Goal: Information Seeking & Learning: Learn about a topic

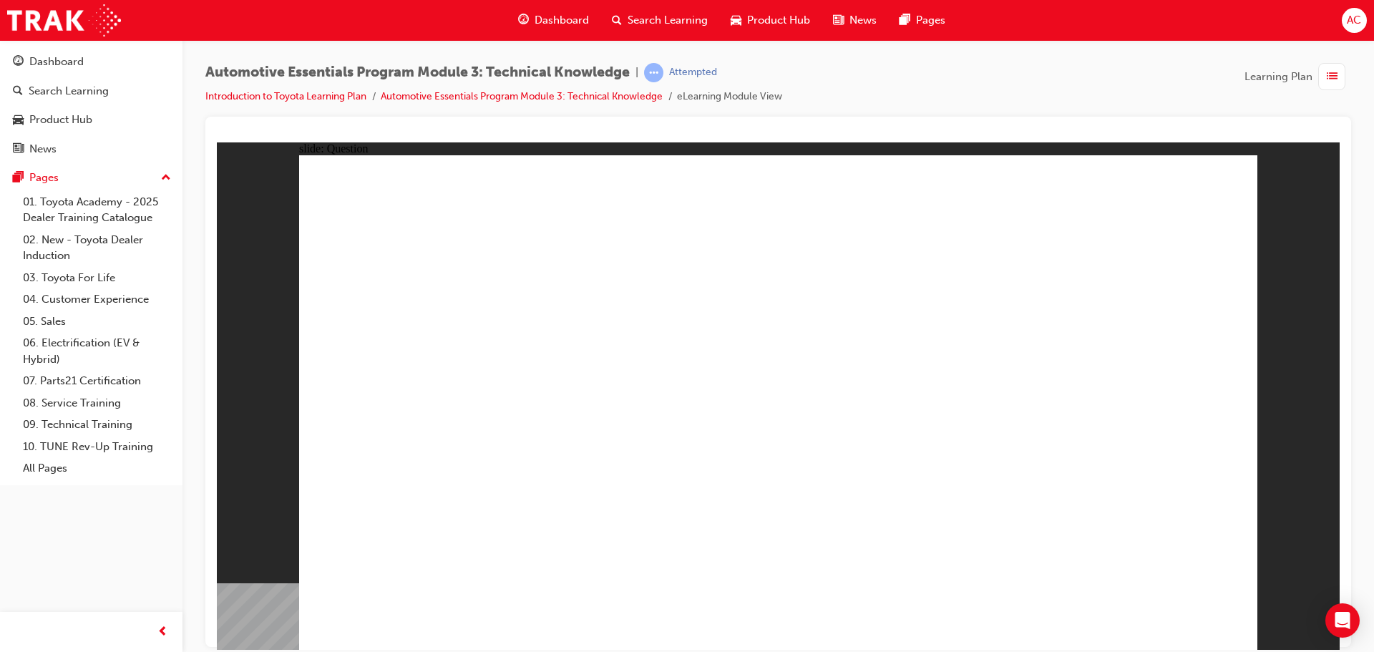
radio input "true"
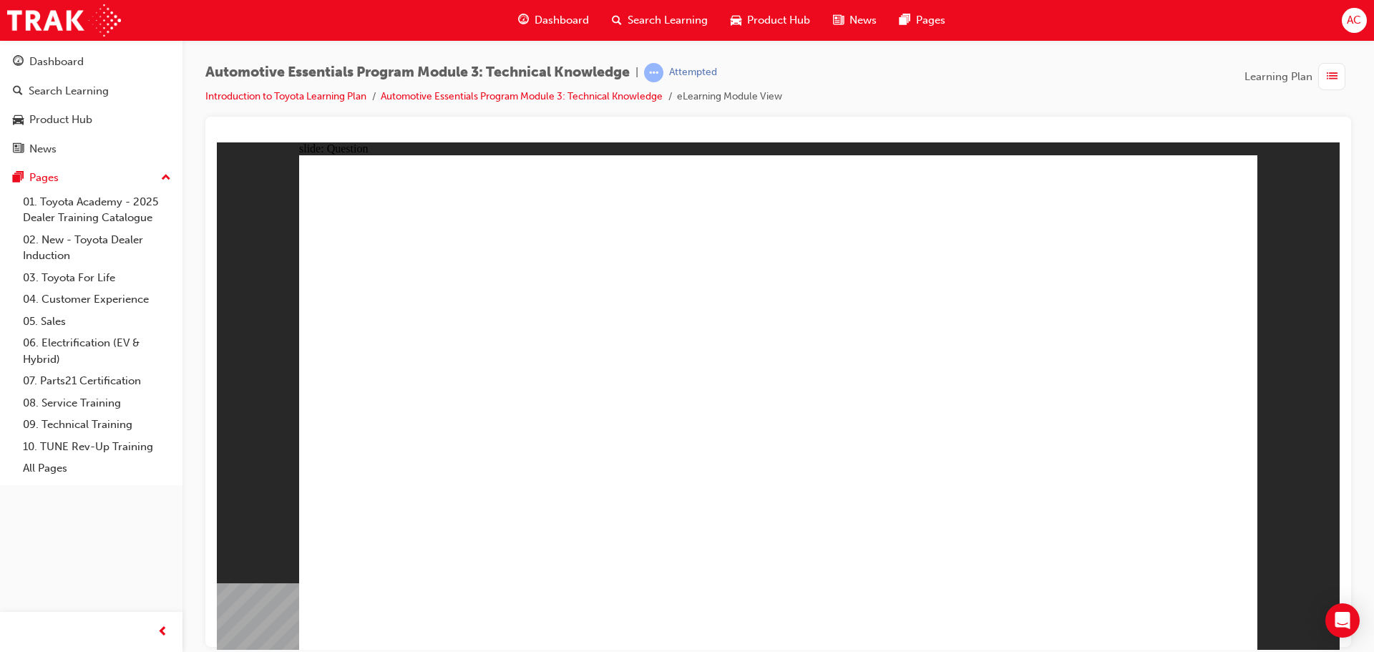
radio input "true"
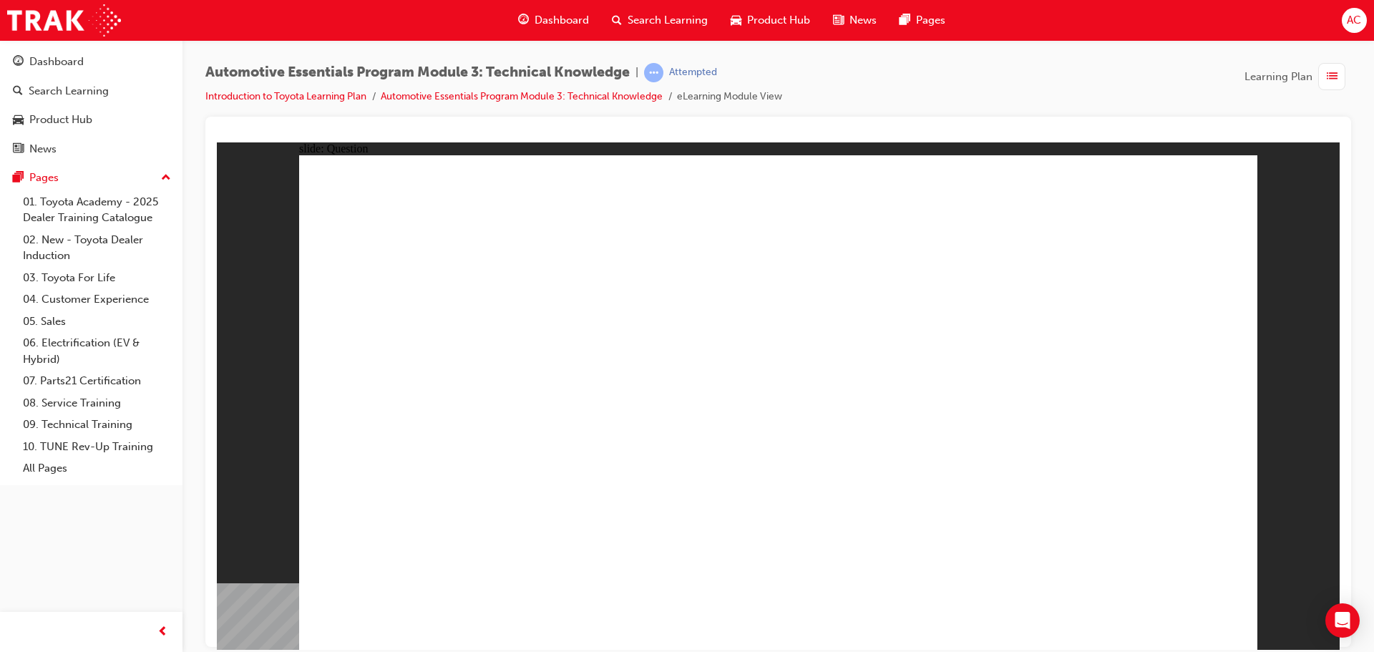
radio input "true"
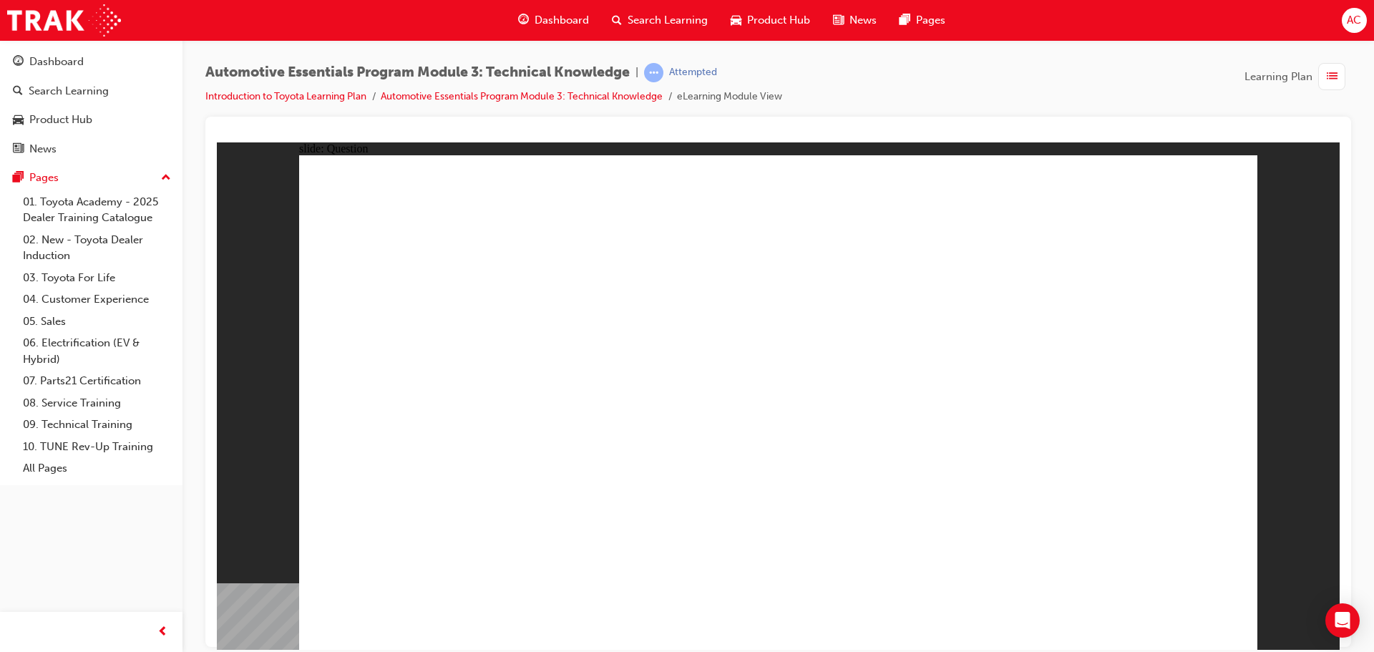
radio input "true"
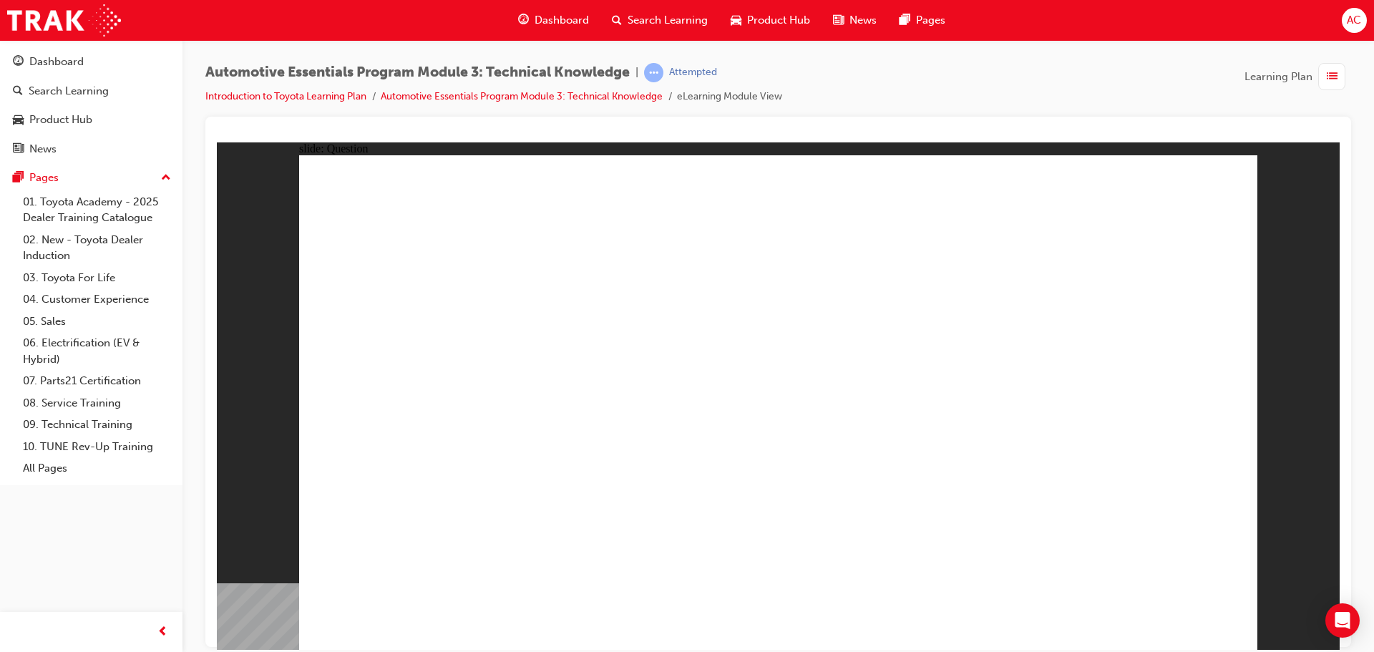
radio input "true"
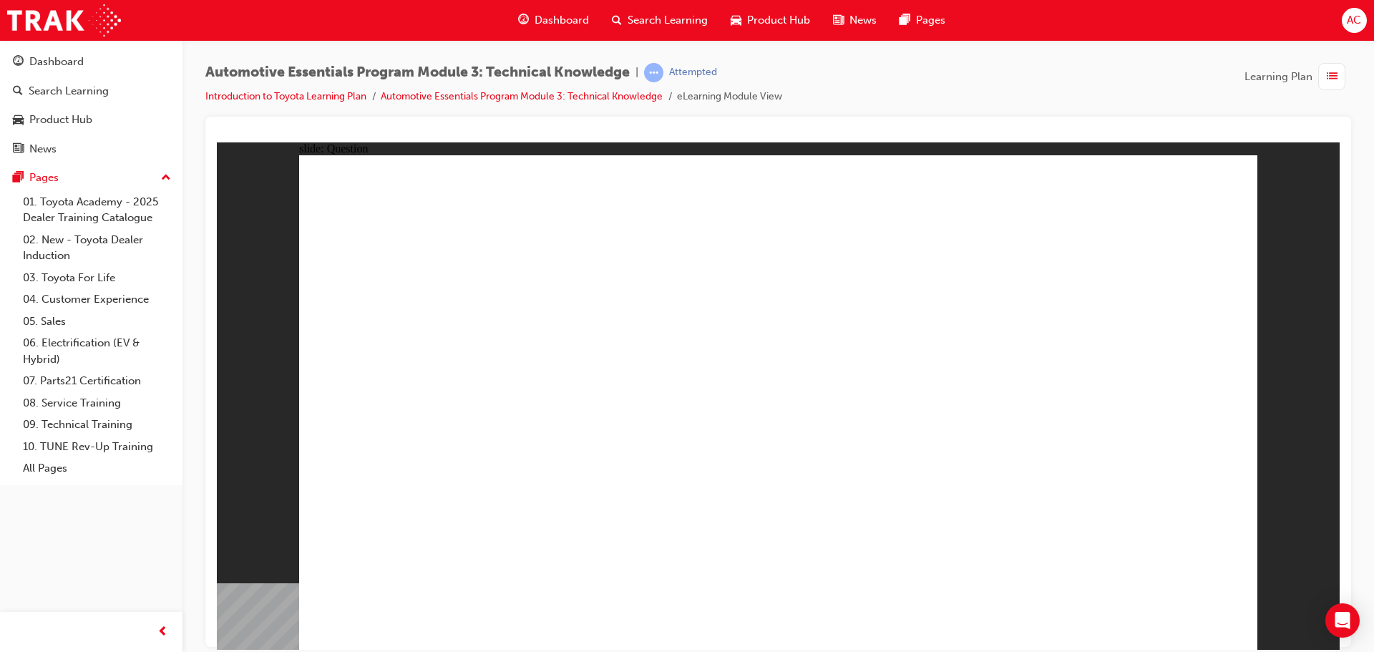
radio input "true"
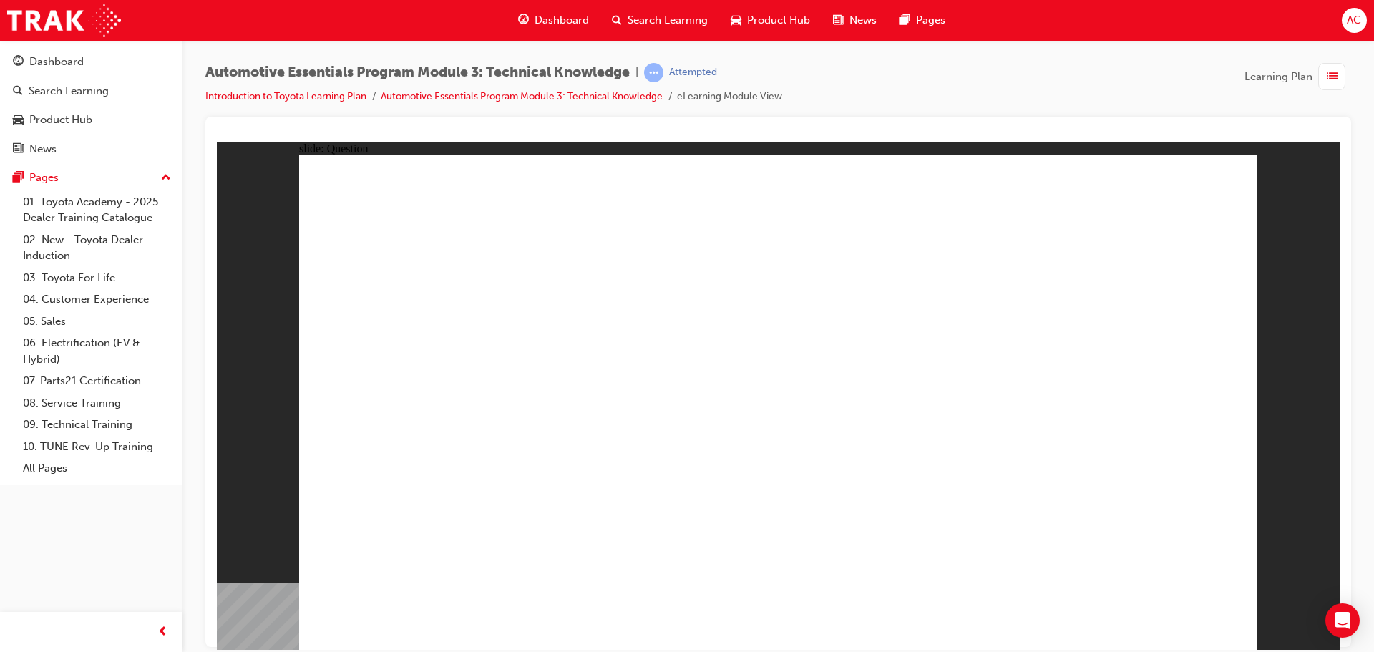
radio input "true"
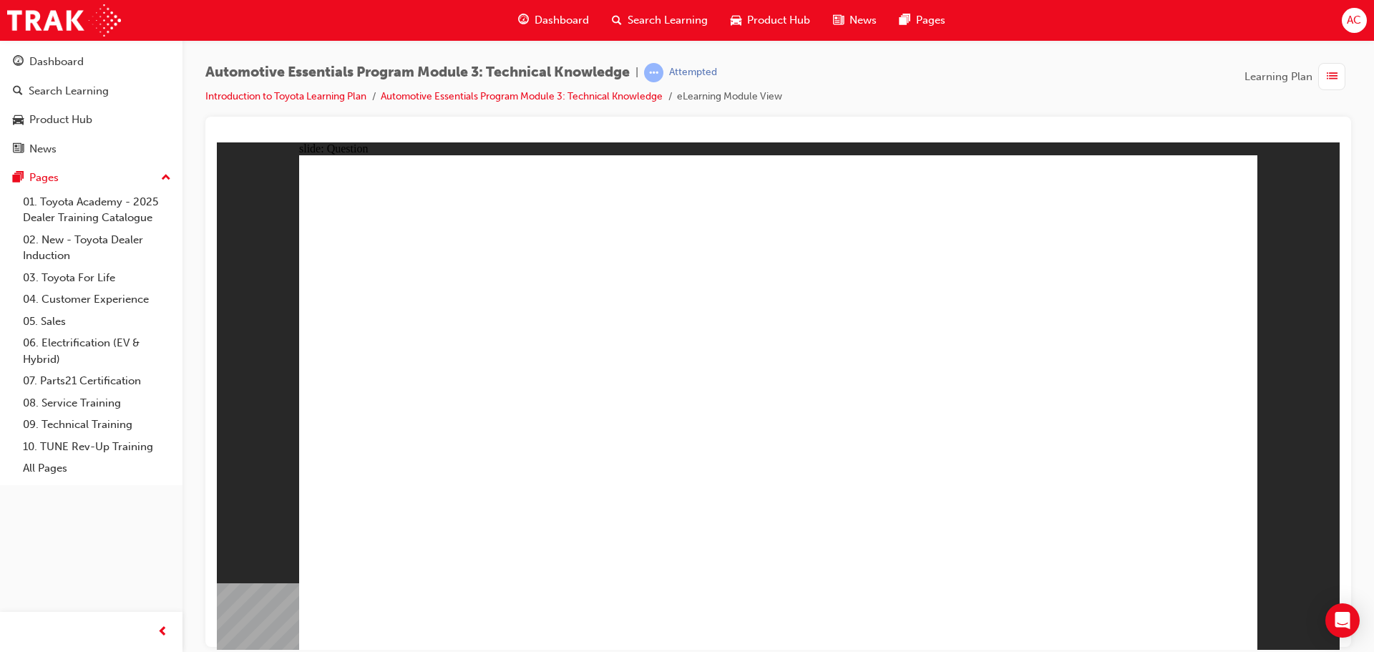
drag, startPoint x: 1030, startPoint y: 415, endPoint x: 1018, endPoint y: 391, distance: 27.2
radio input "true"
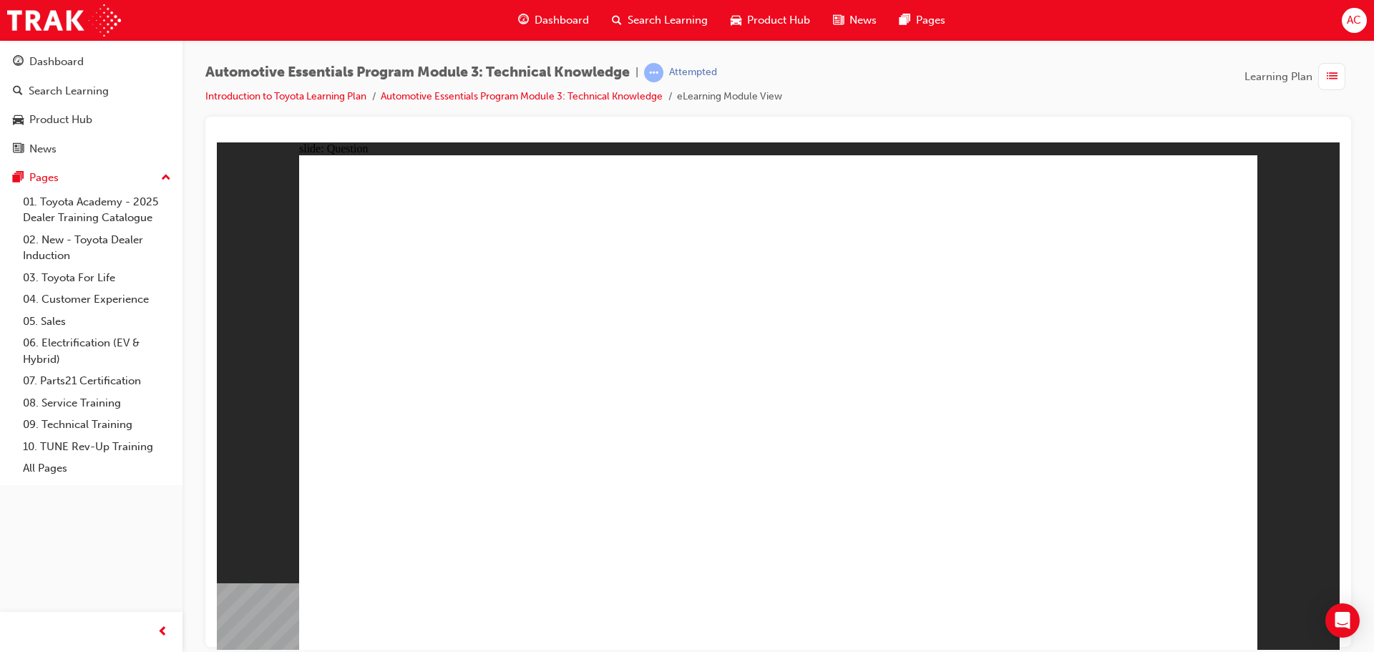
radio input "true"
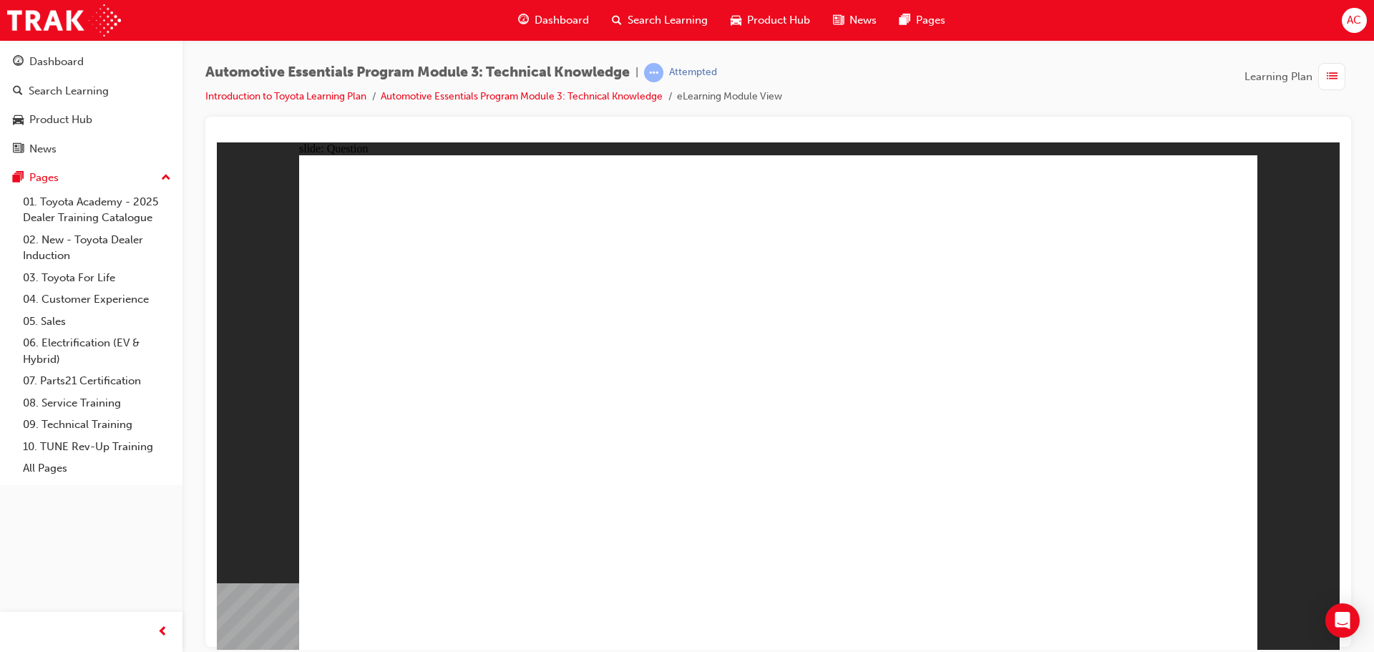
drag, startPoint x: 746, startPoint y: 472, endPoint x: 787, endPoint y: 507, distance: 53.8
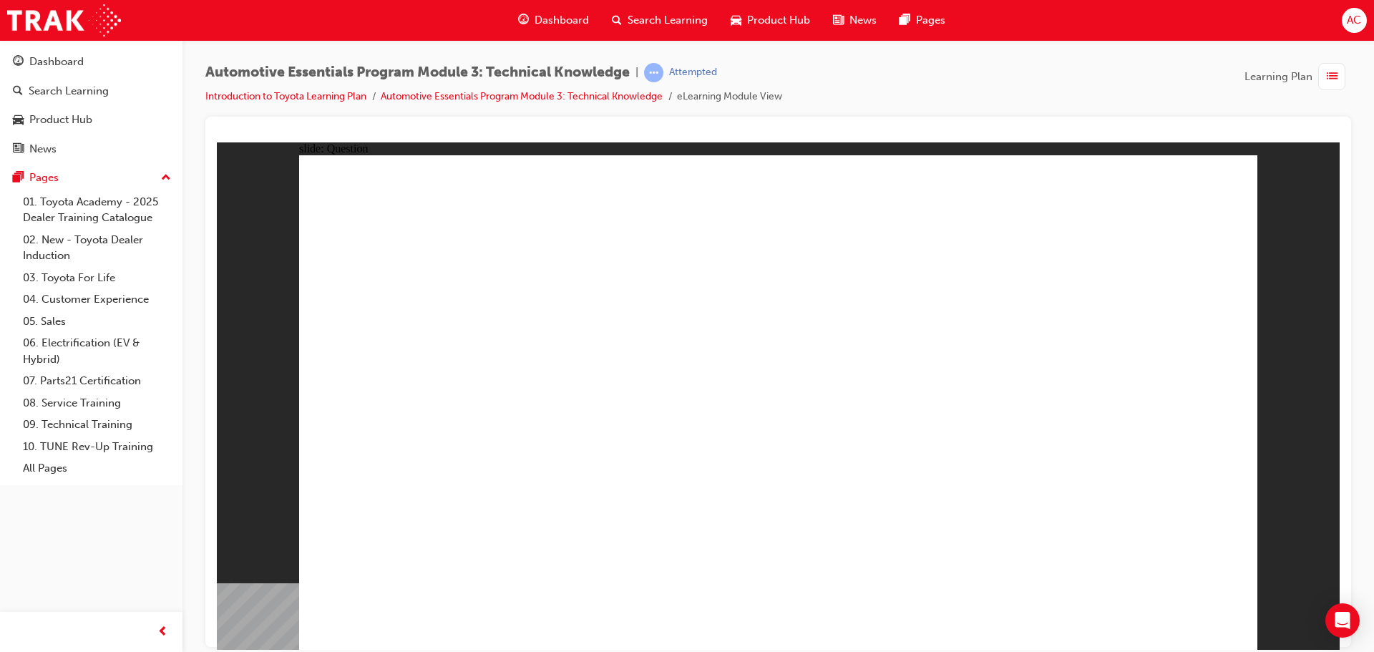
radio input "true"
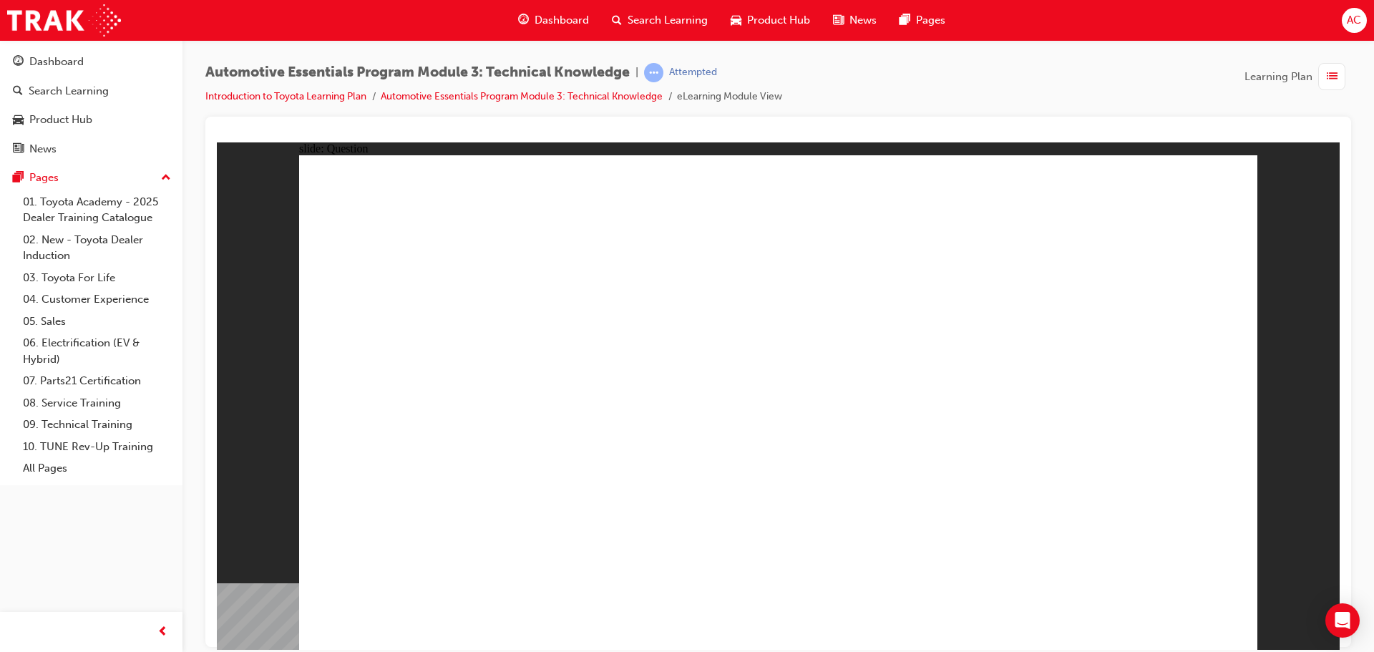
radio input "true"
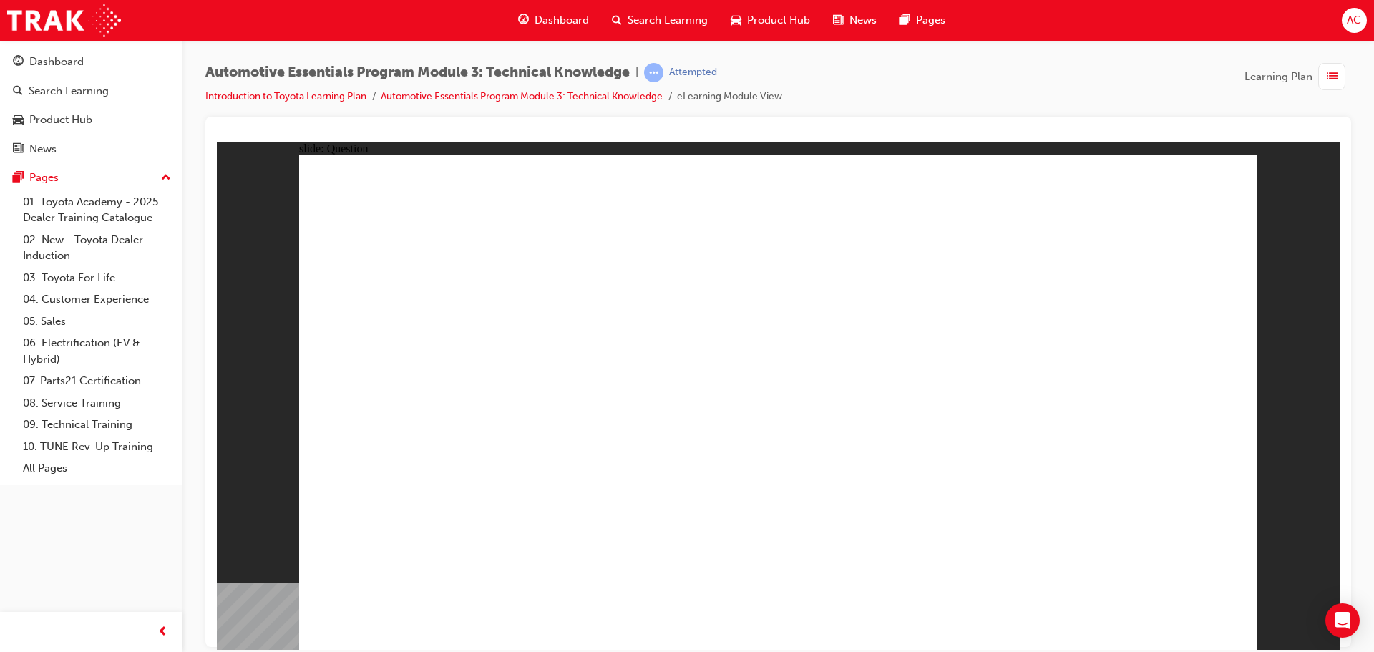
radio input "false"
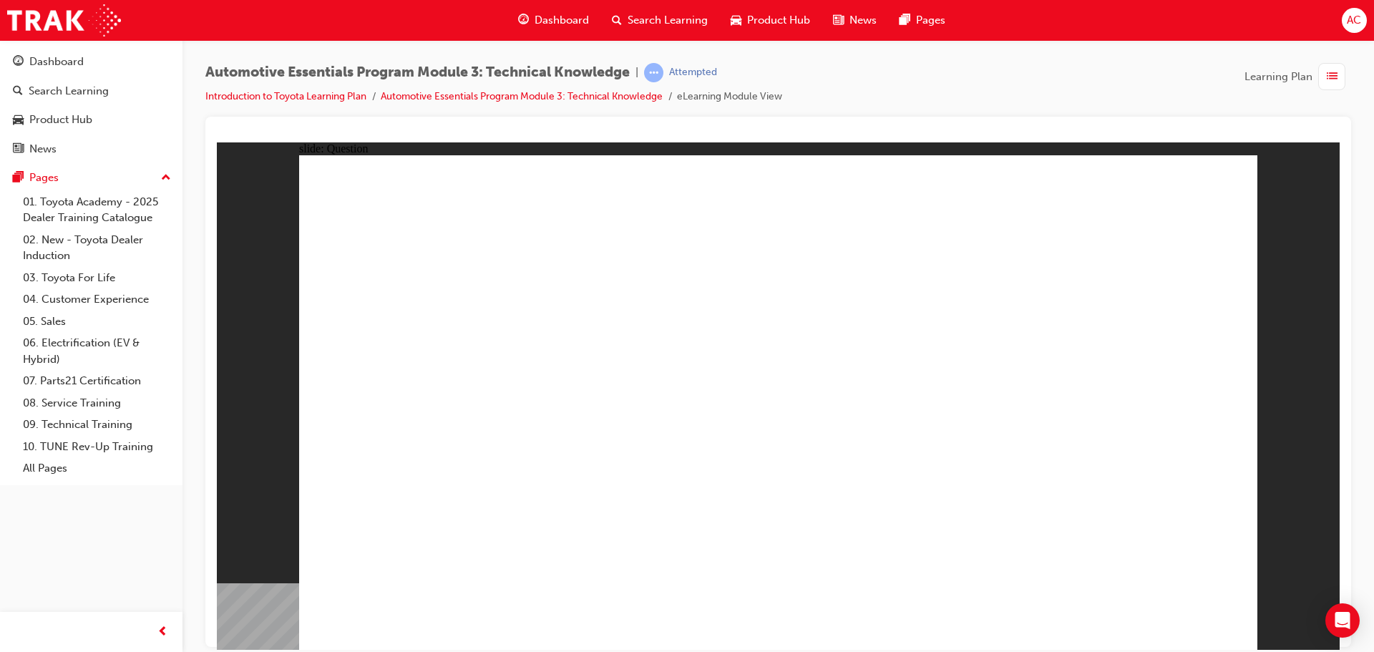
radio input "false"
radio input "true"
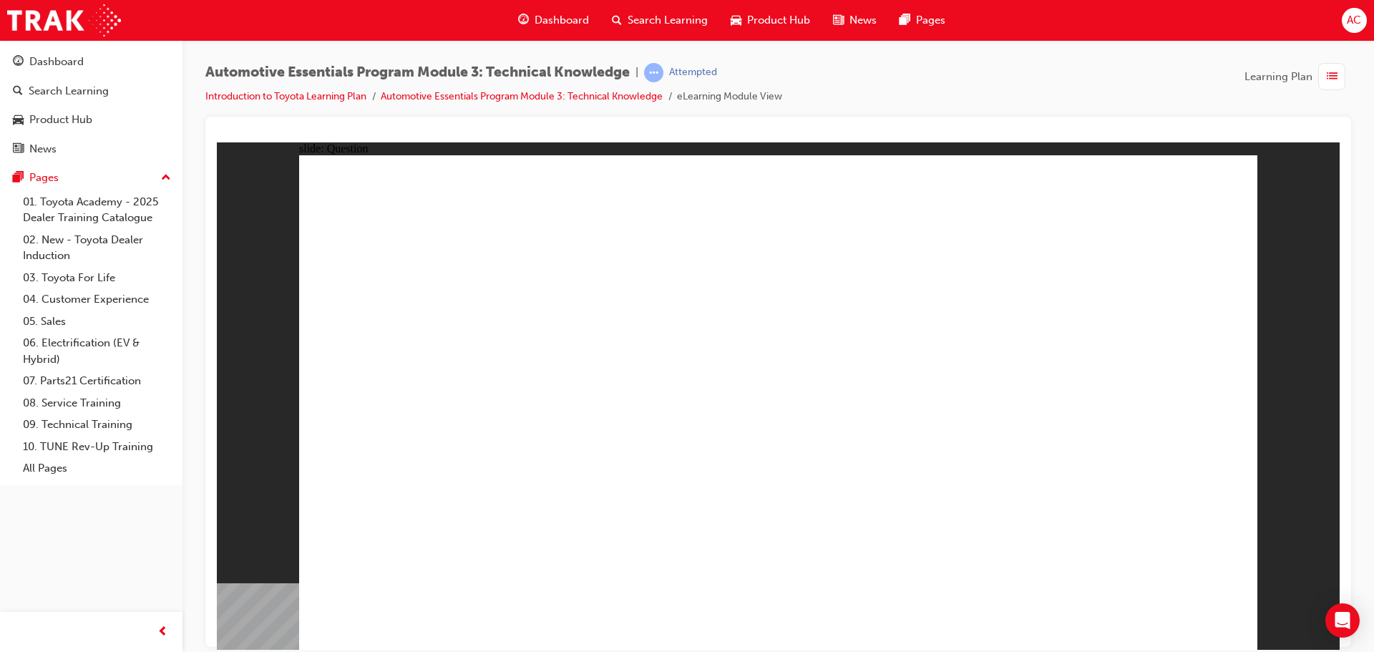
radio input "false"
radio input "true"
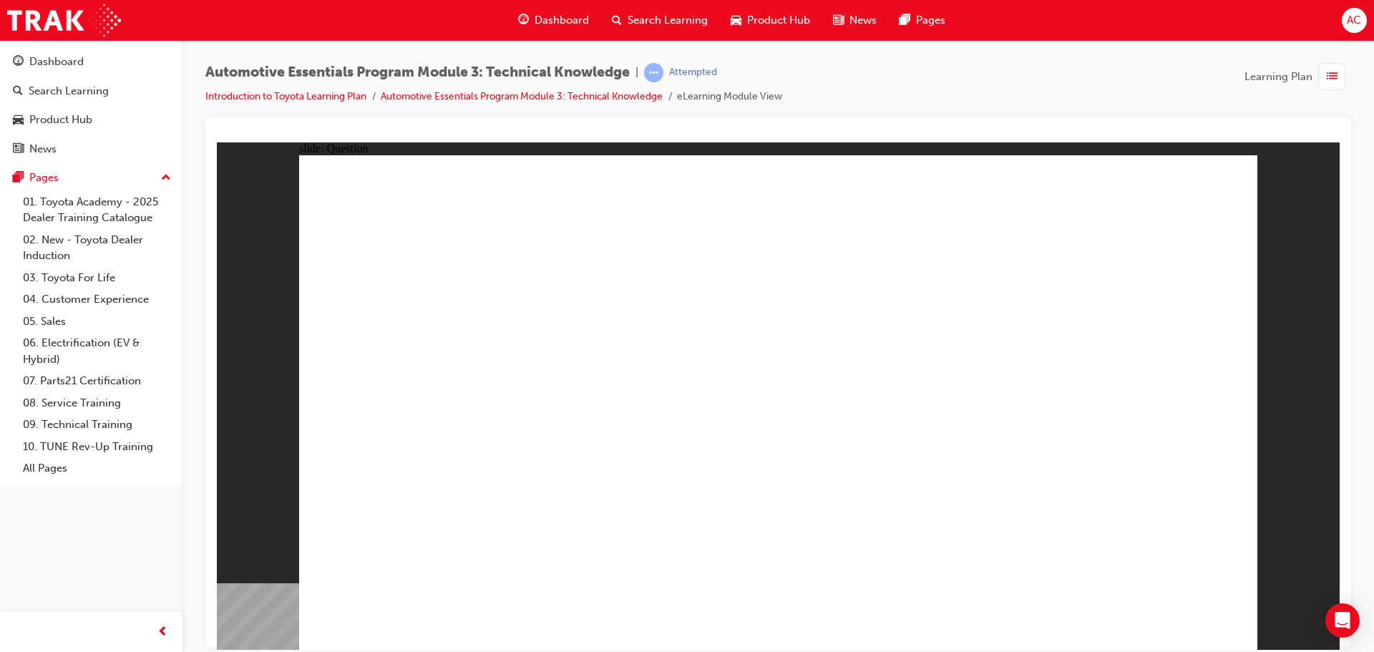
radio input "true"
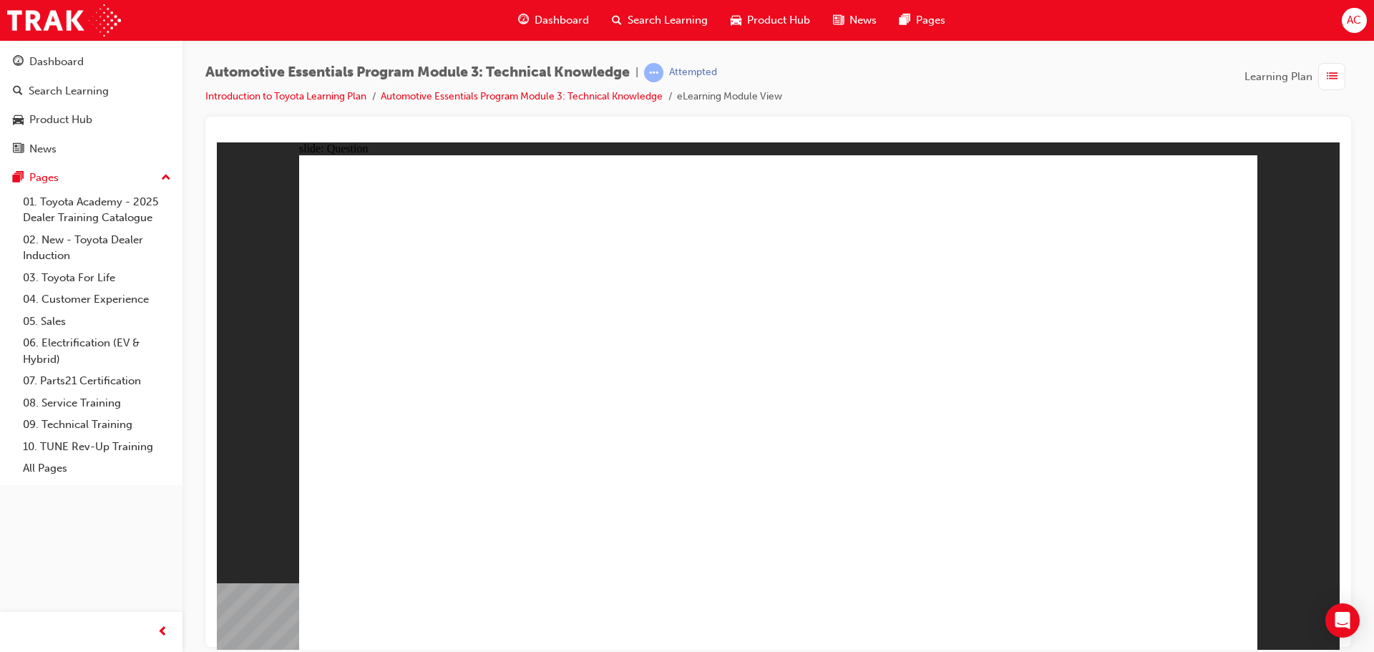
radio input "true"
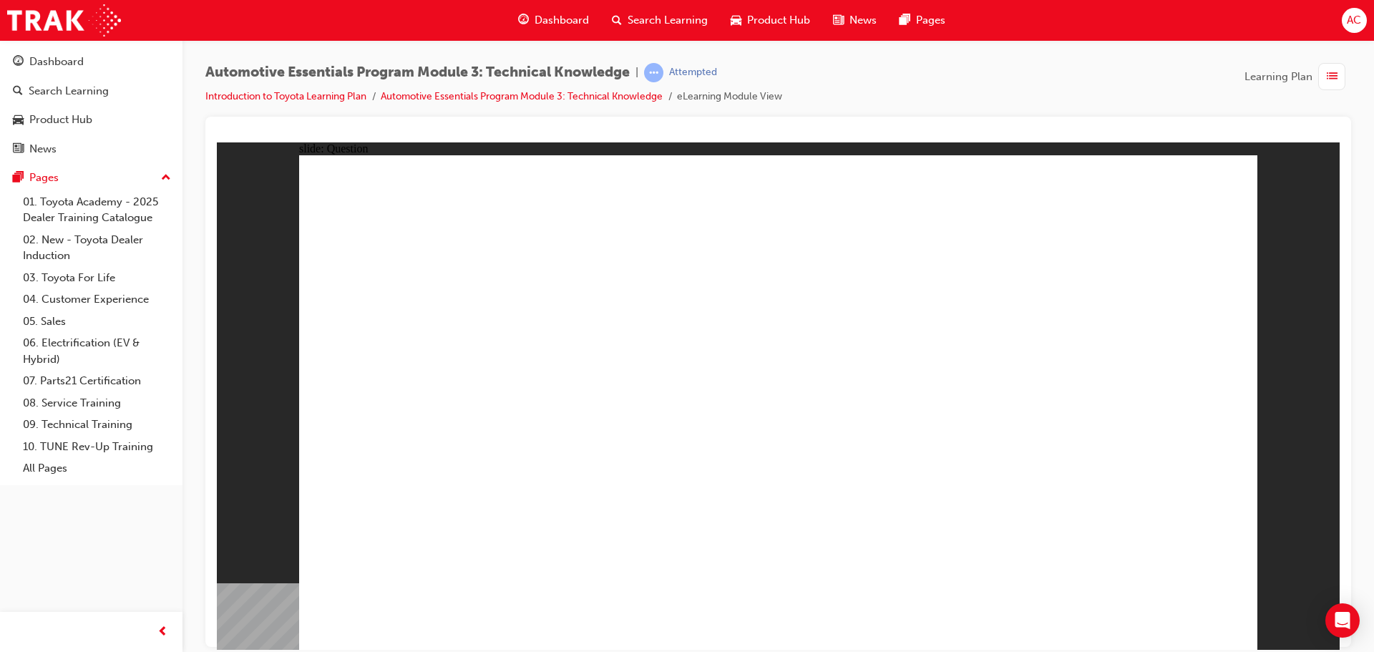
radio input "true"
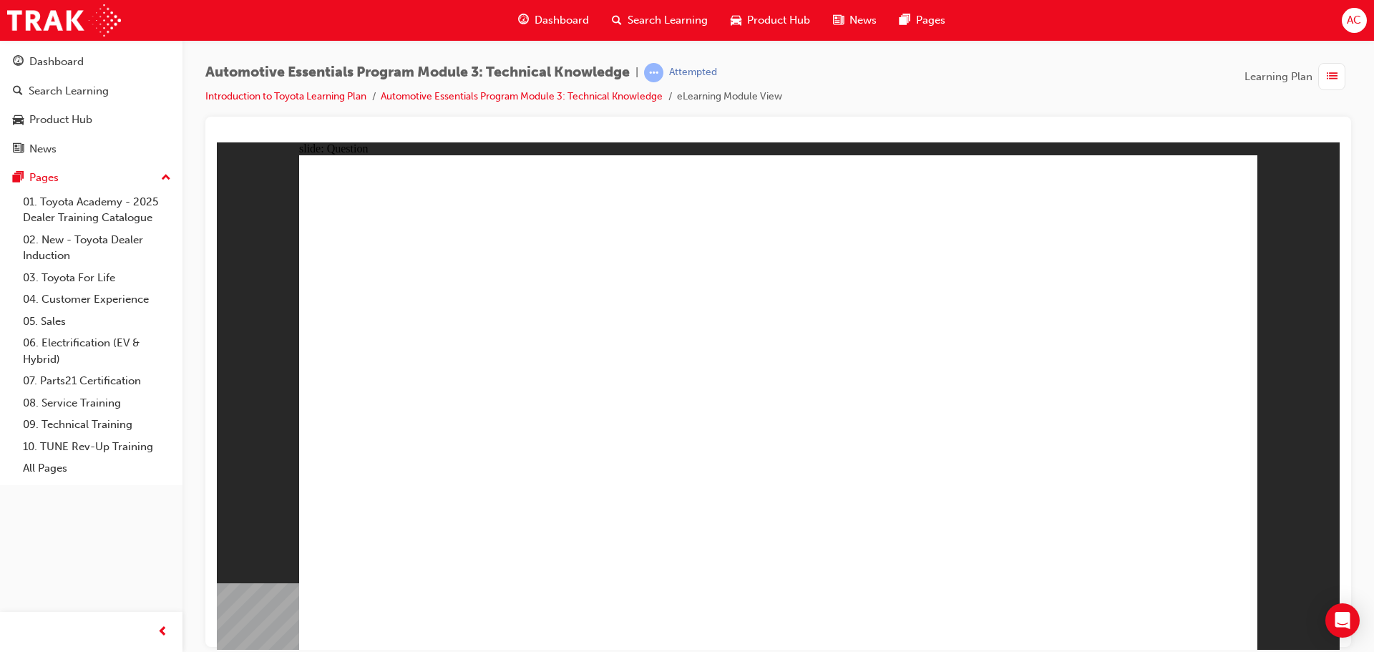
radio input "true"
drag, startPoint x: 1216, startPoint y: 611, endPoint x: 1185, endPoint y: 613, distance: 30.9
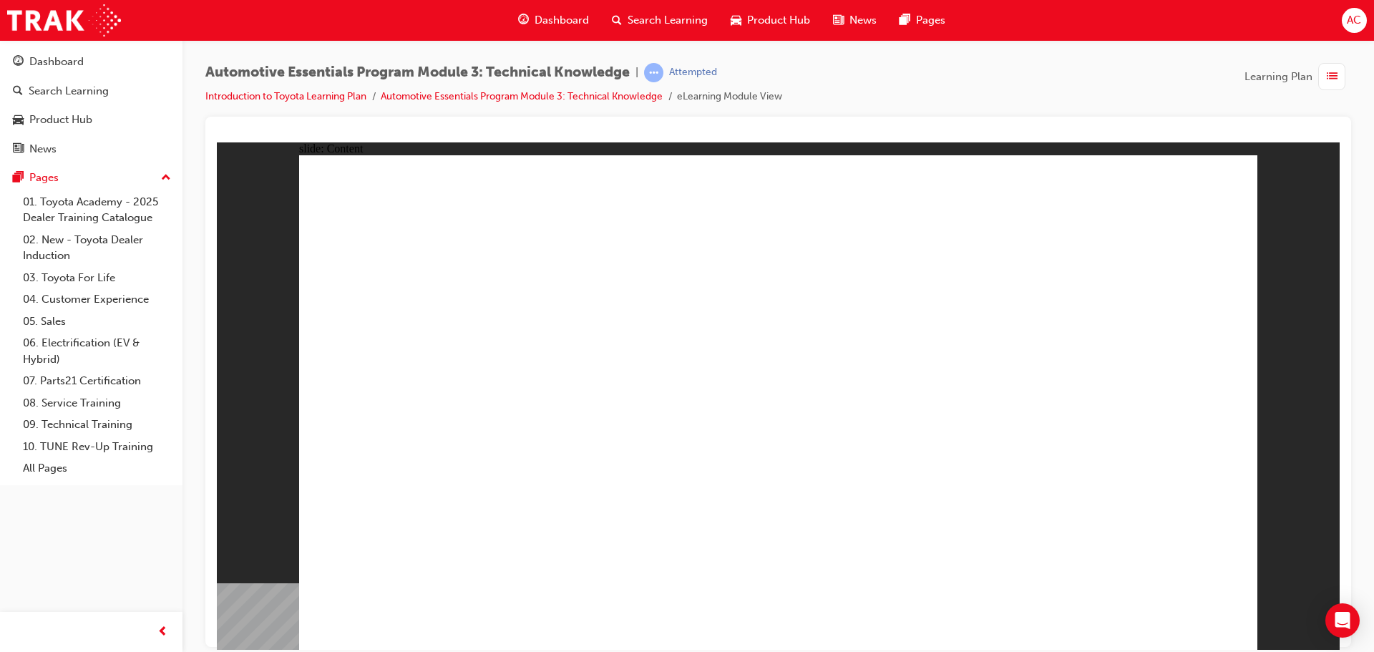
radio input "true"
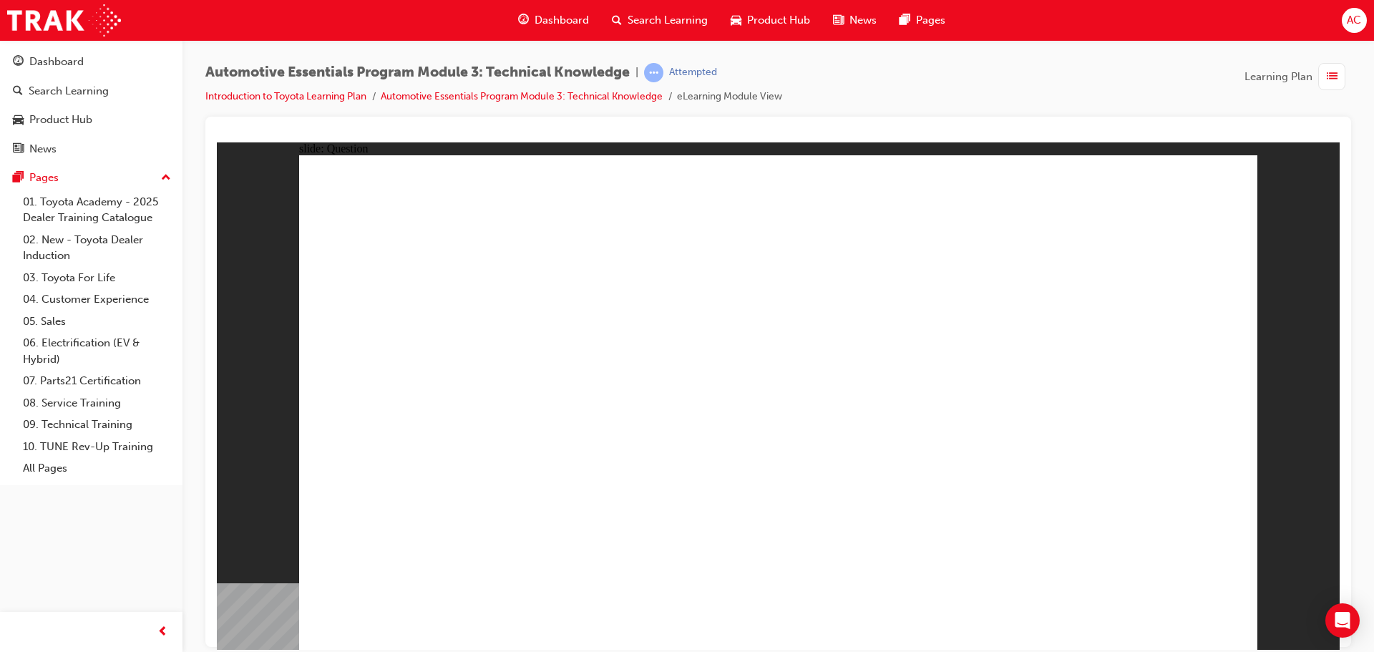
radio input "true"
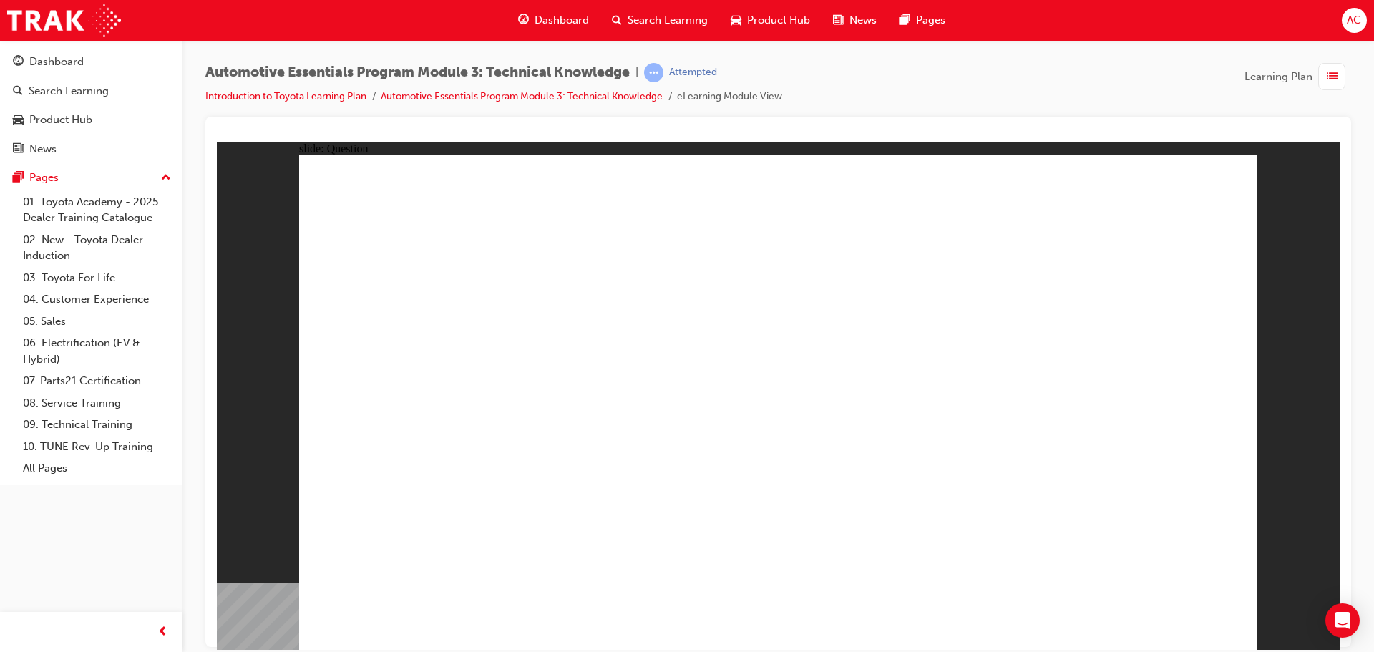
radio input "true"
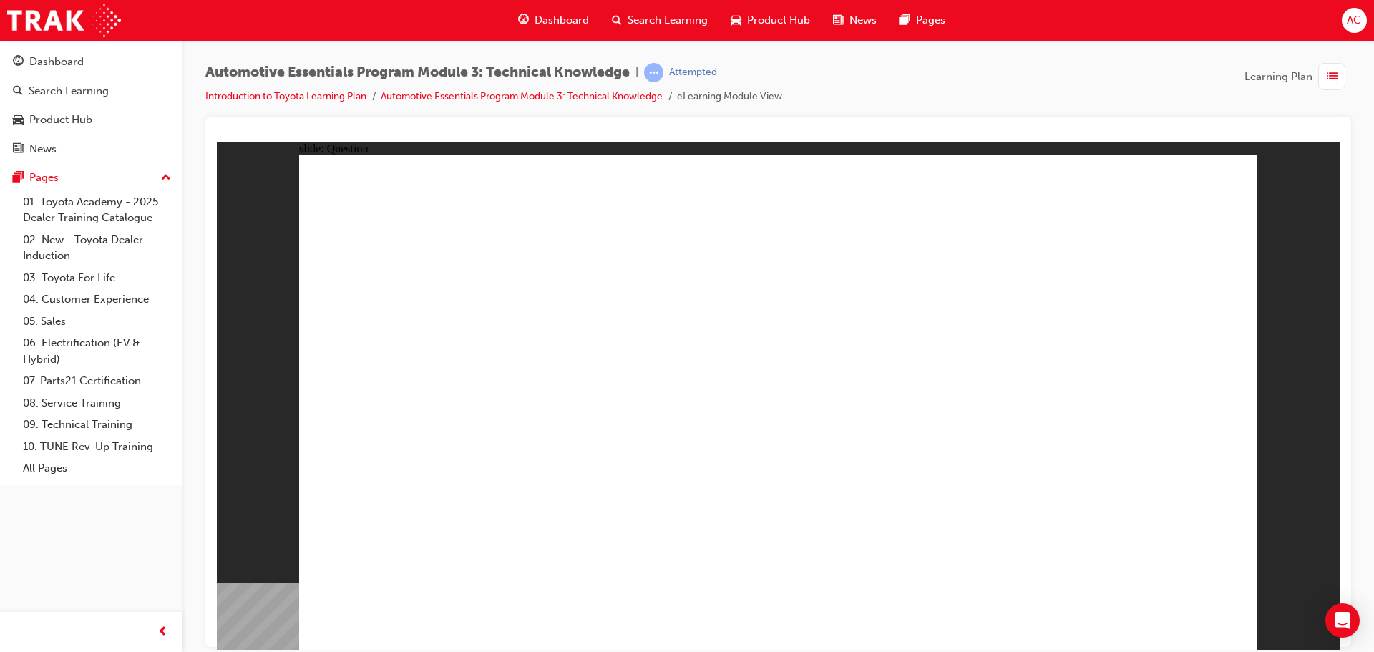
radio input "true"
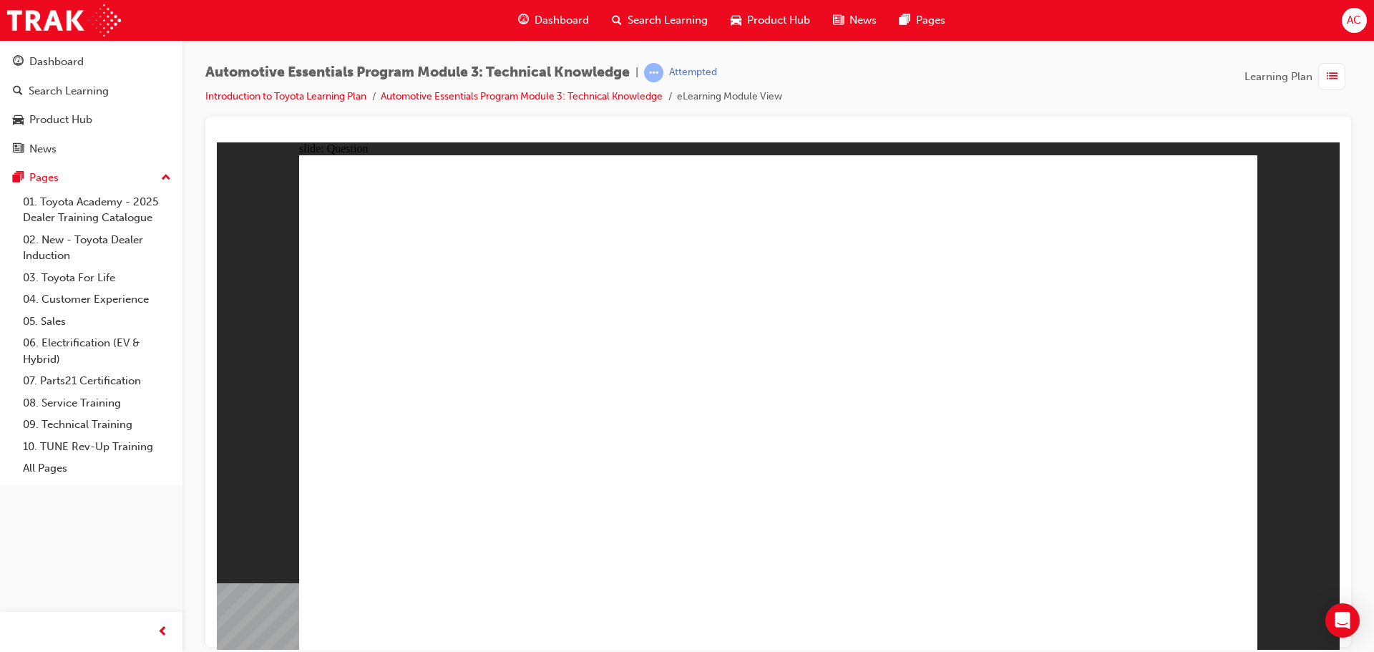
radio input "true"
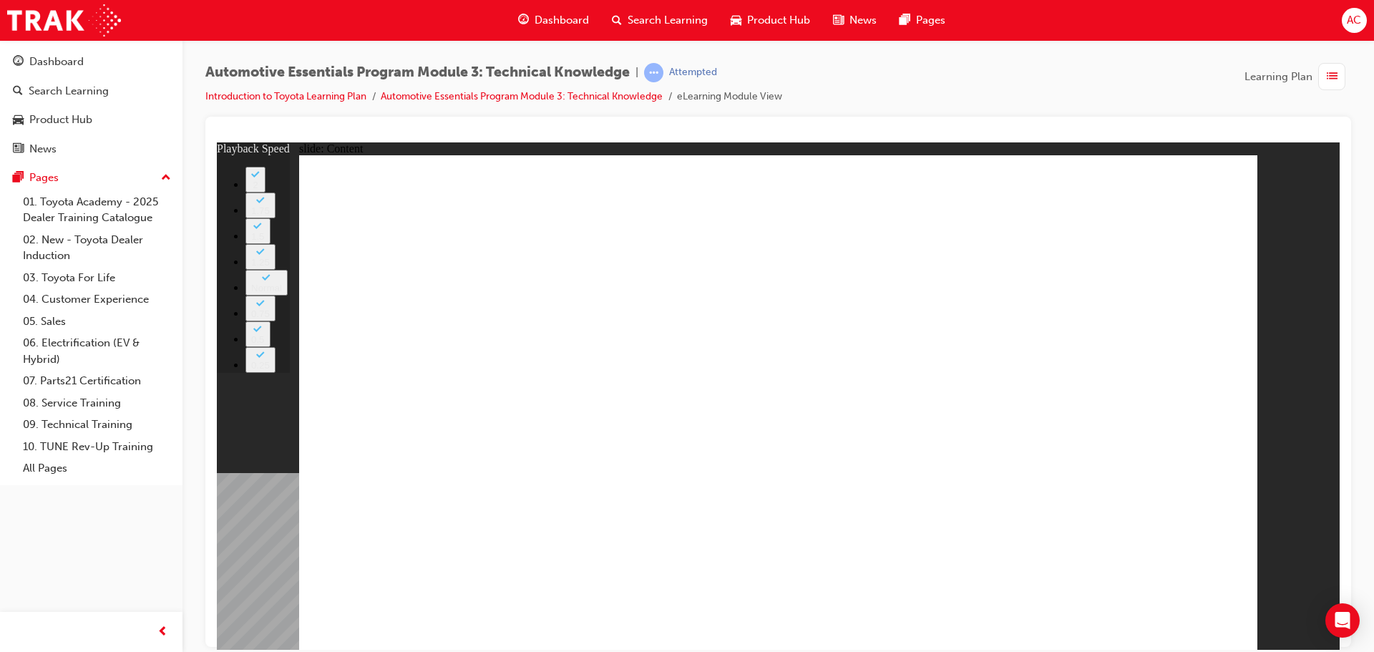
type input "0"
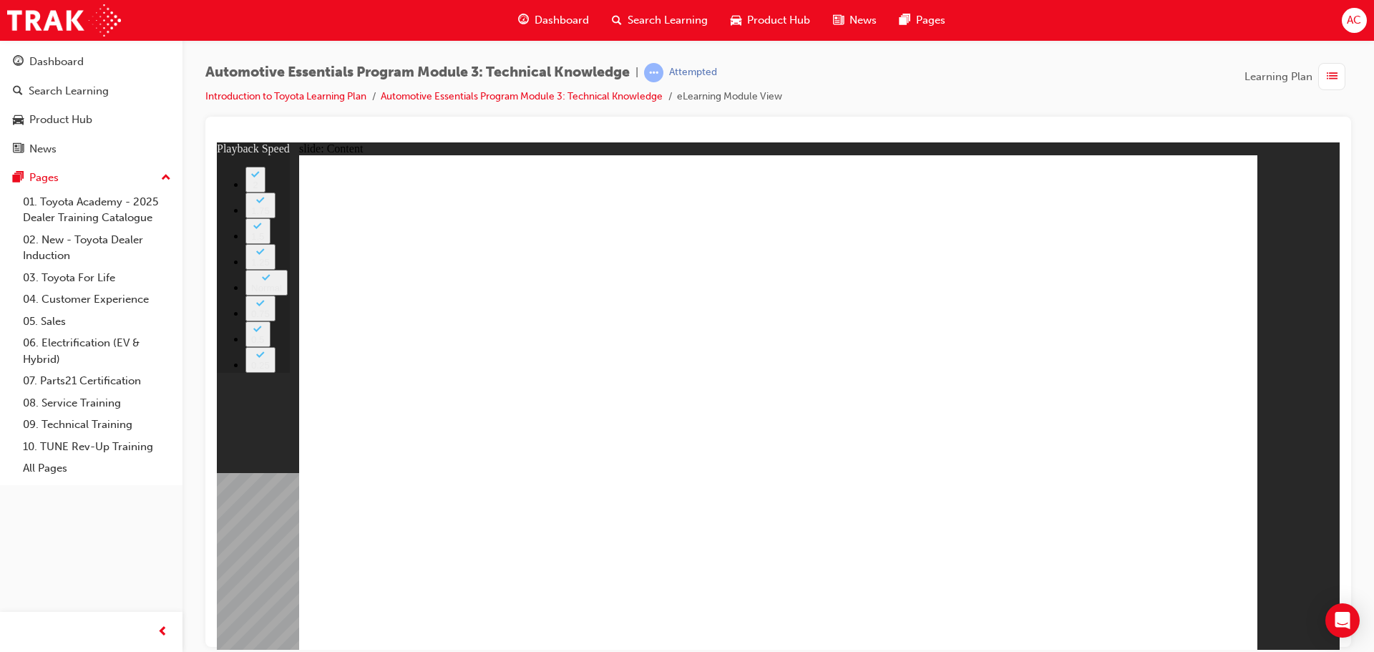
type input "6"
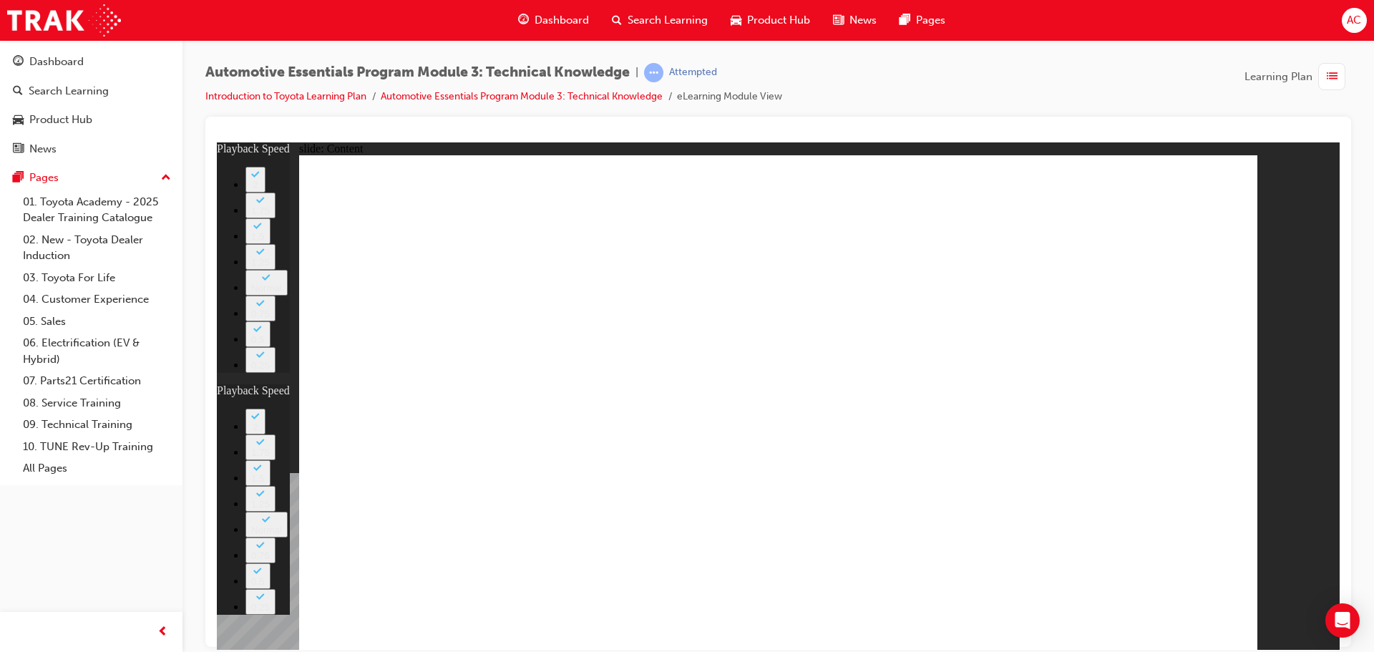
type input "3"
type input "6"
type input "3"
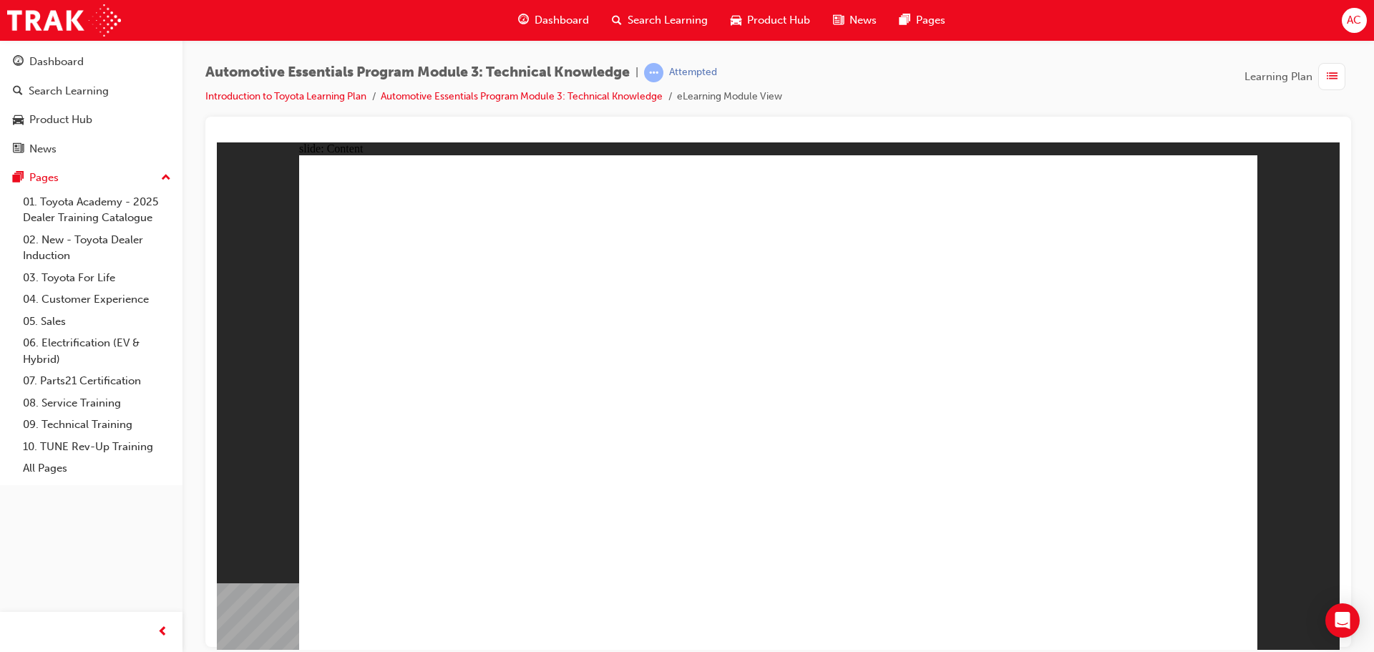
drag, startPoint x: 1183, startPoint y: 199, endPoint x: 1122, endPoint y: 290, distance: 109.8
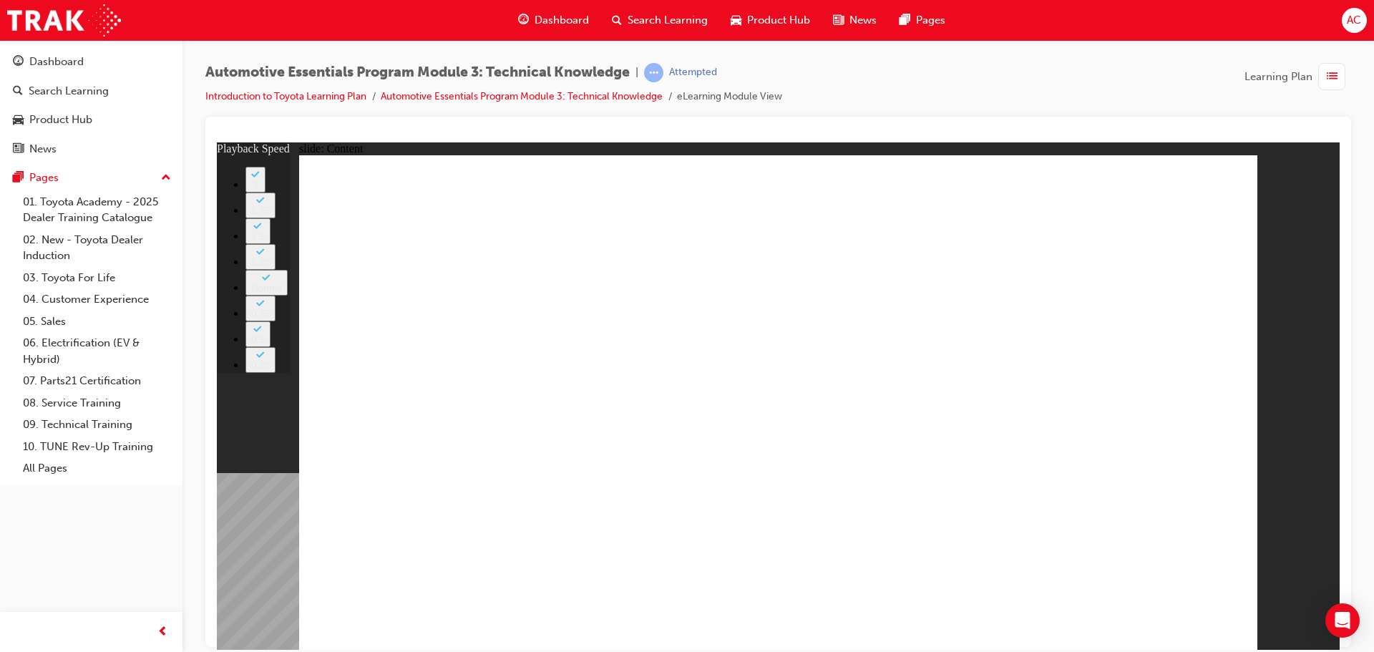
type input "10"
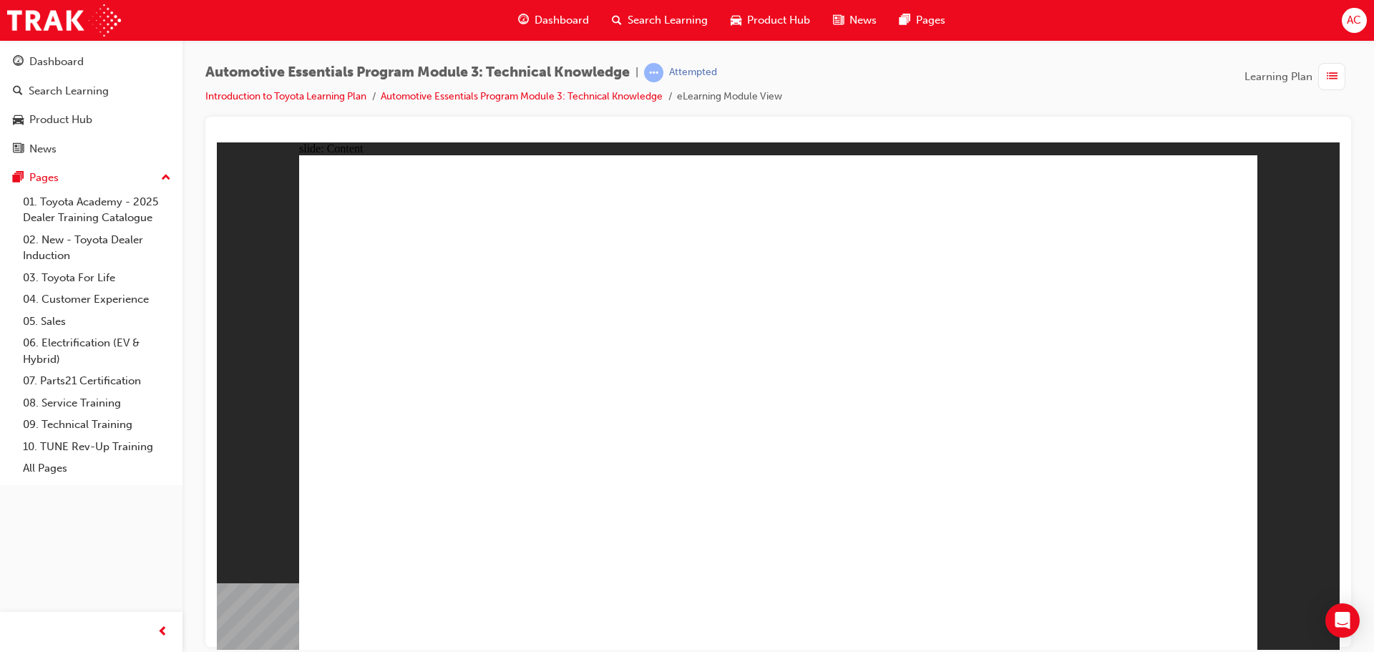
radio input "true"
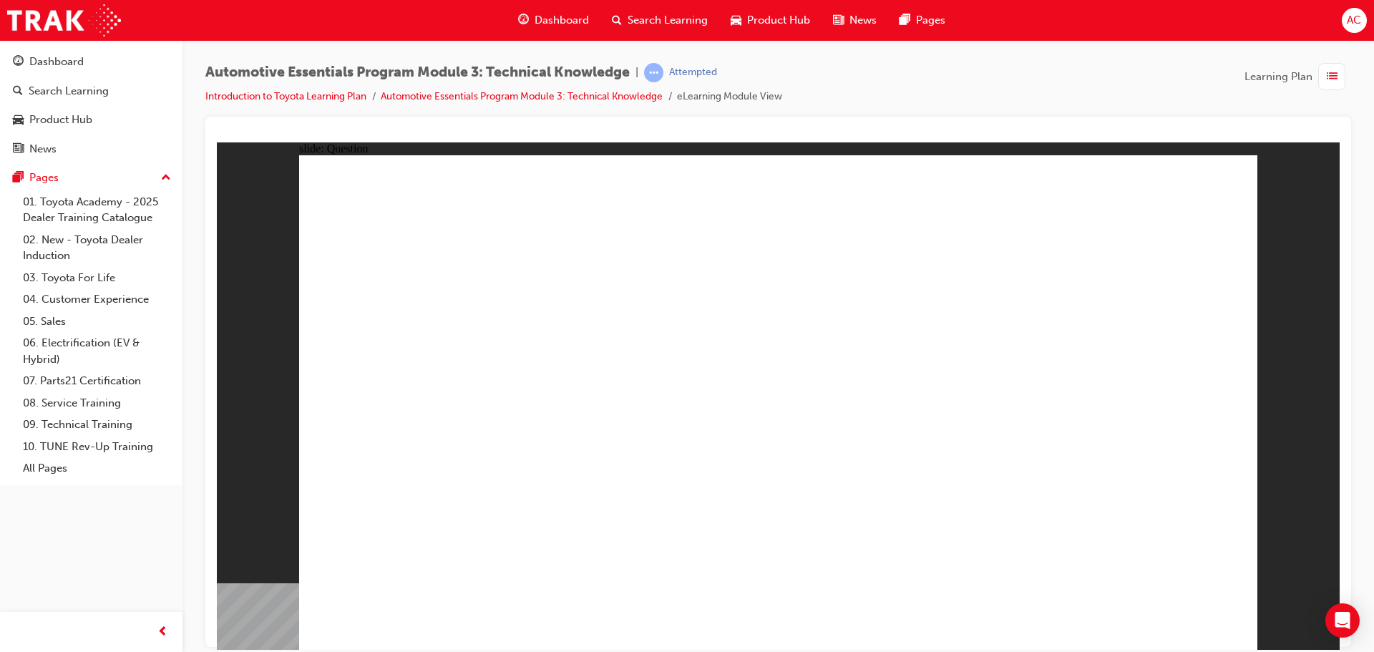
drag, startPoint x: 756, startPoint y: 475, endPoint x: 762, endPoint y: 480, distance: 8.2
radio input "true"
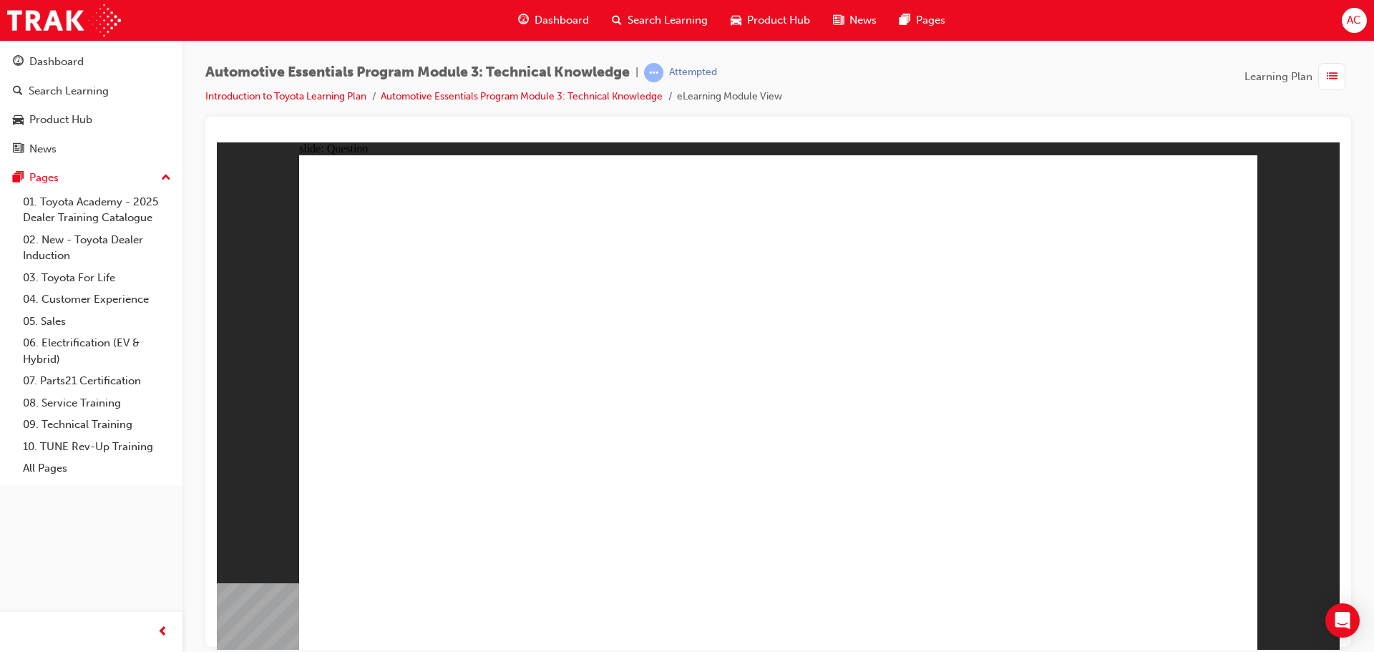
radio input "true"
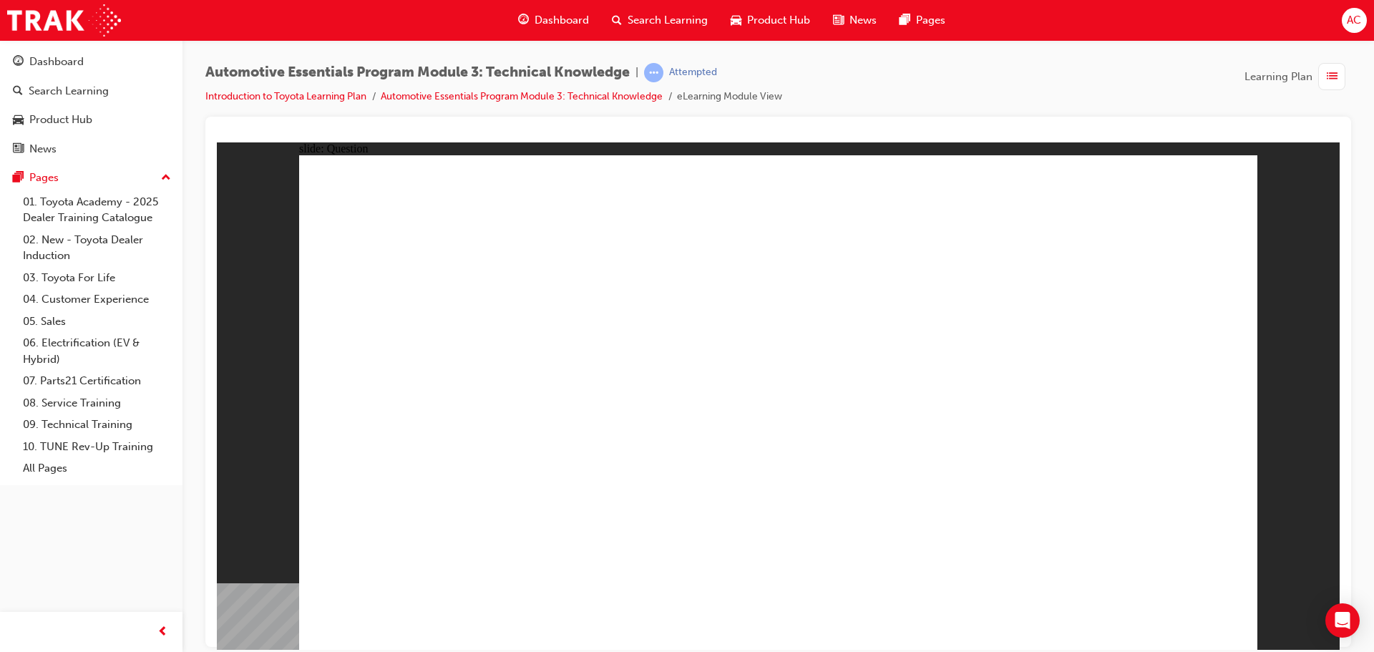
radio input "true"
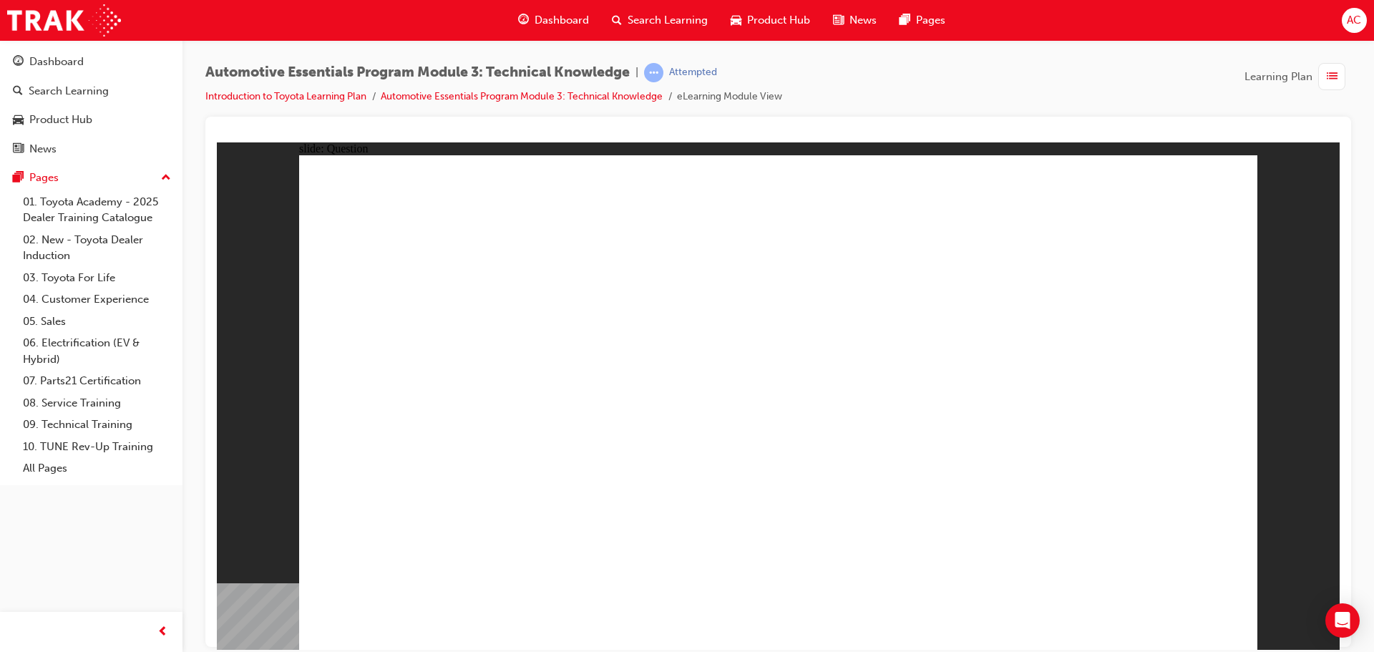
radio input "true"
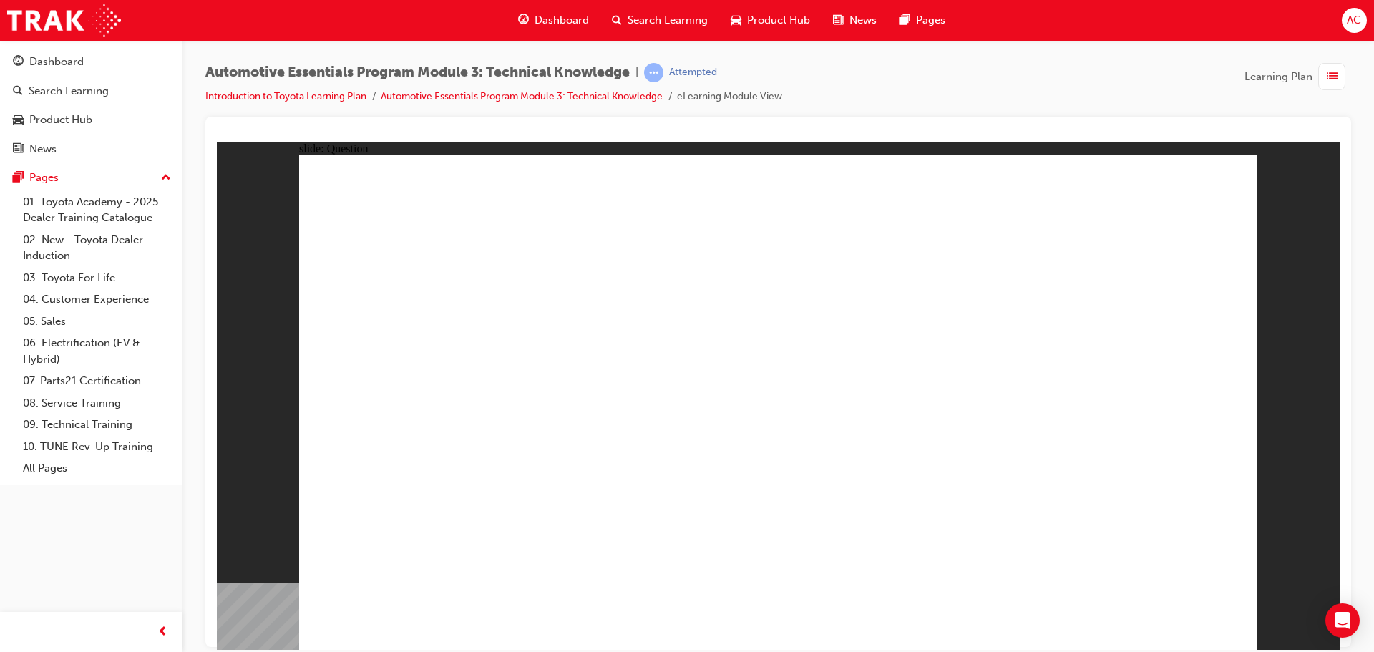
radio input "true"
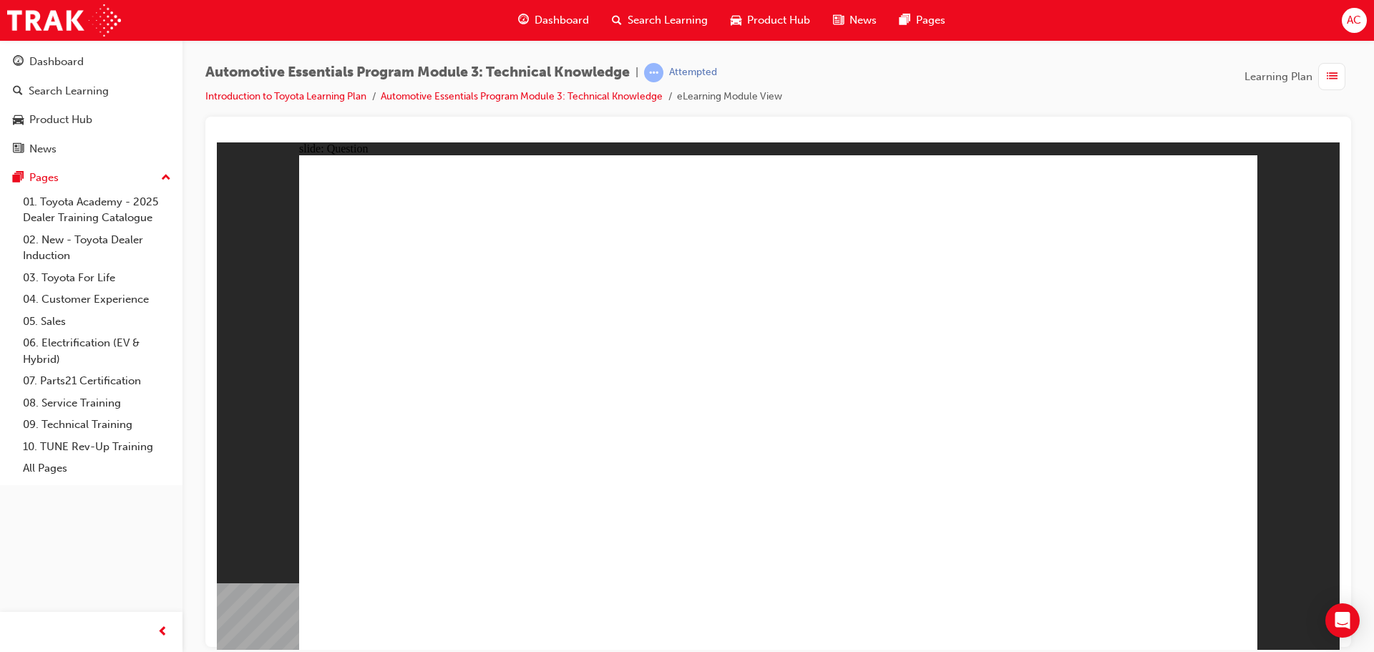
radio input "true"
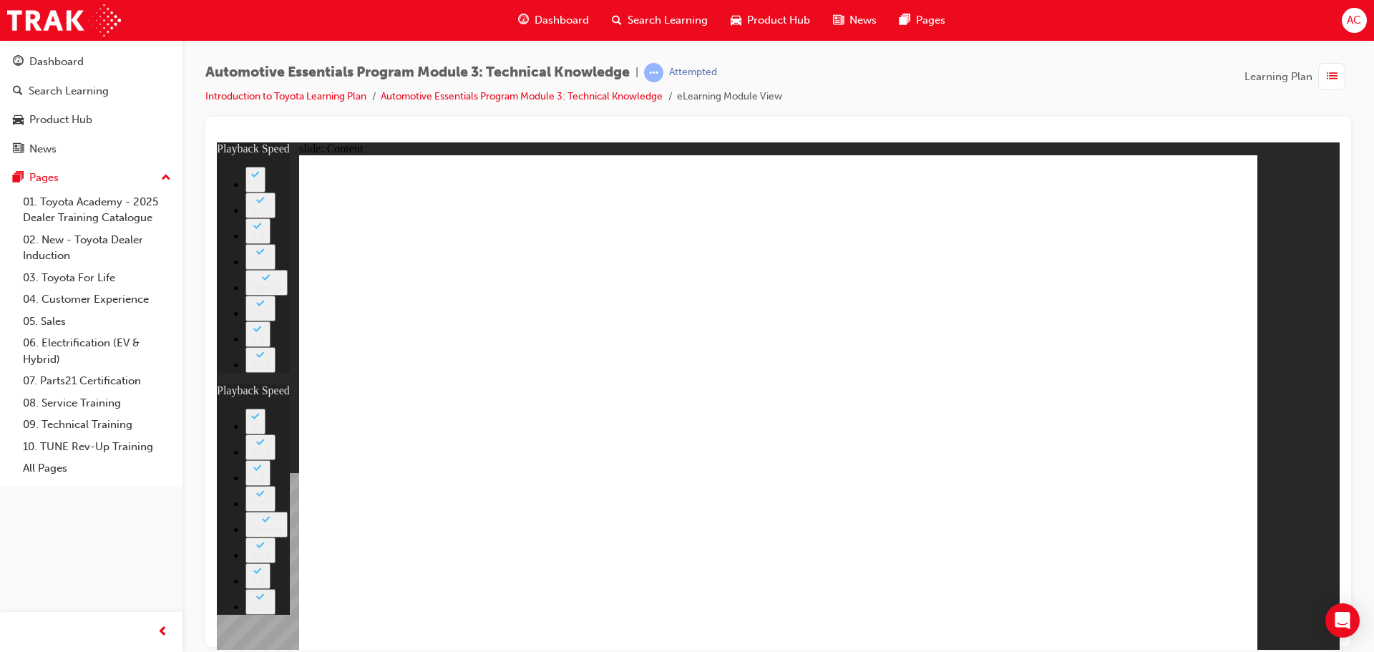
type input "7"
type input "0"
type input "8"
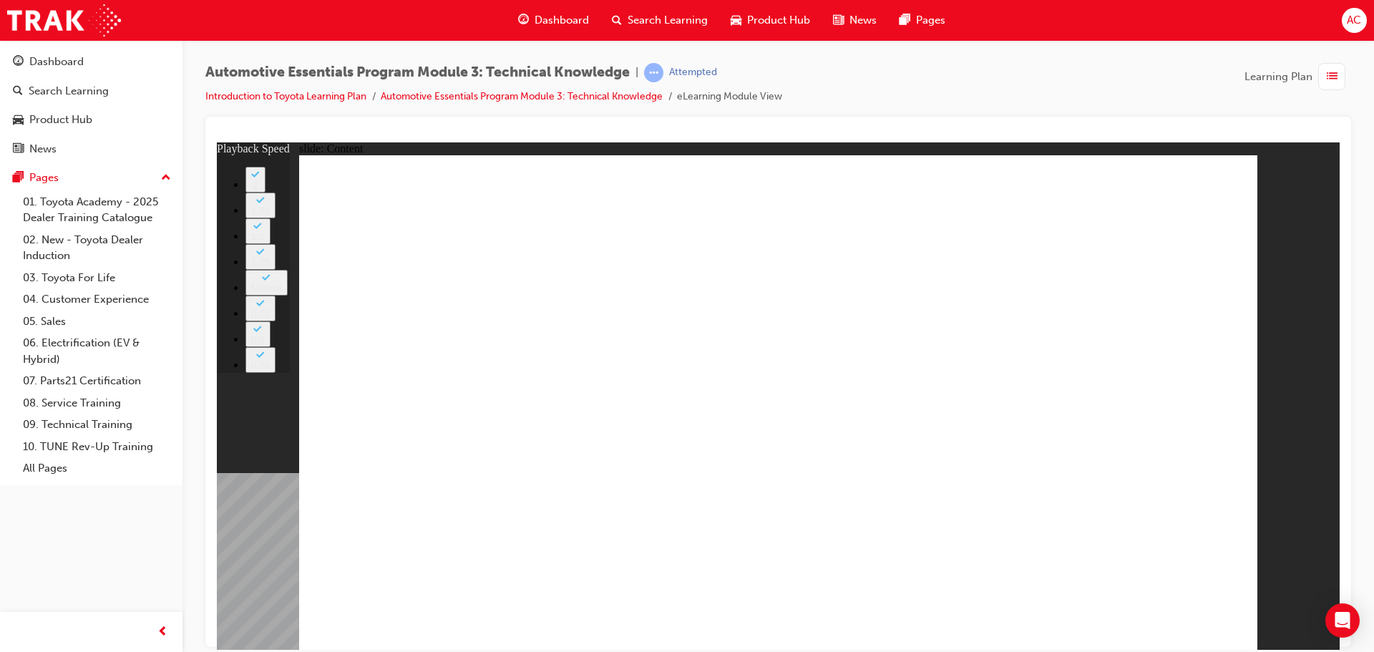
type input "0"
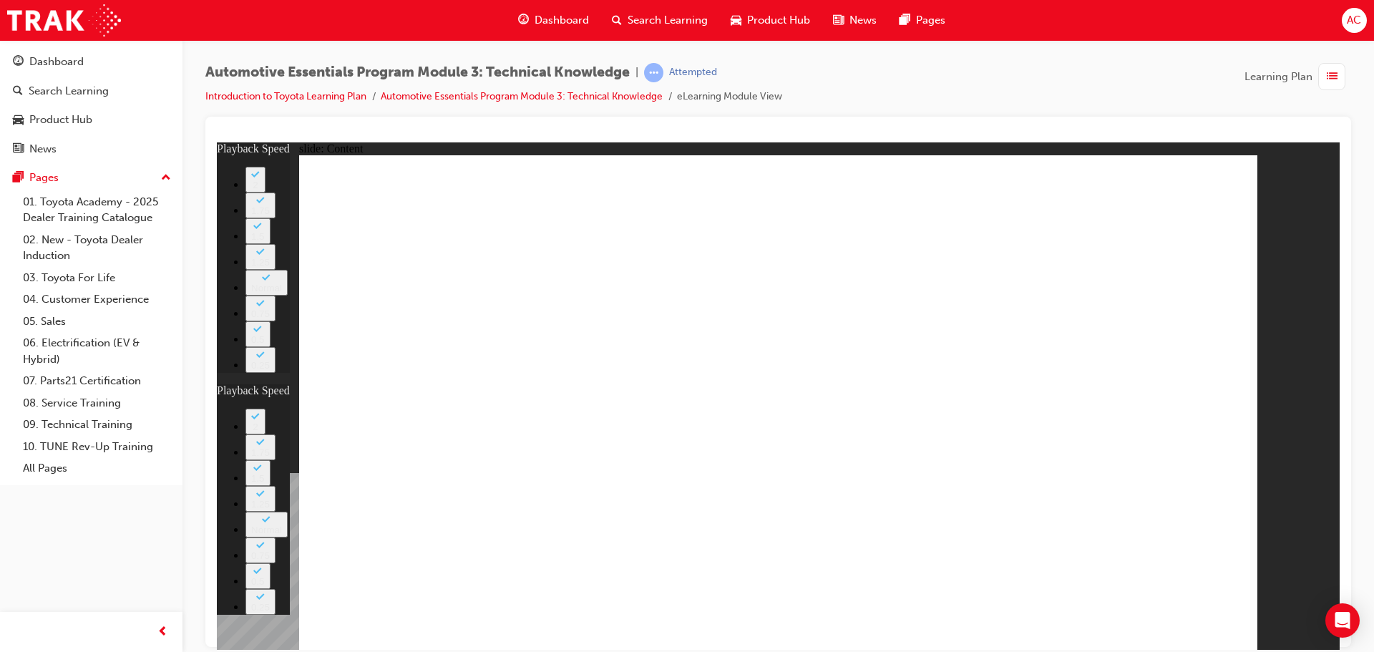
type input "1"
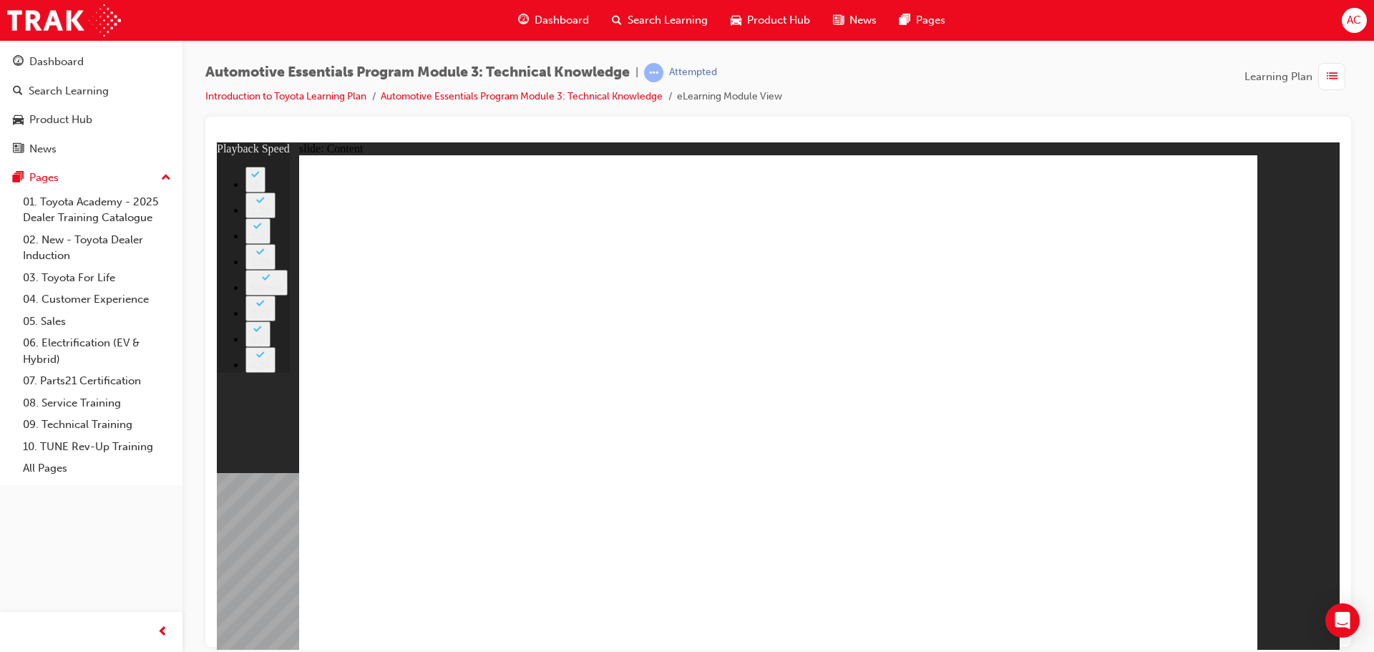
type input "0"
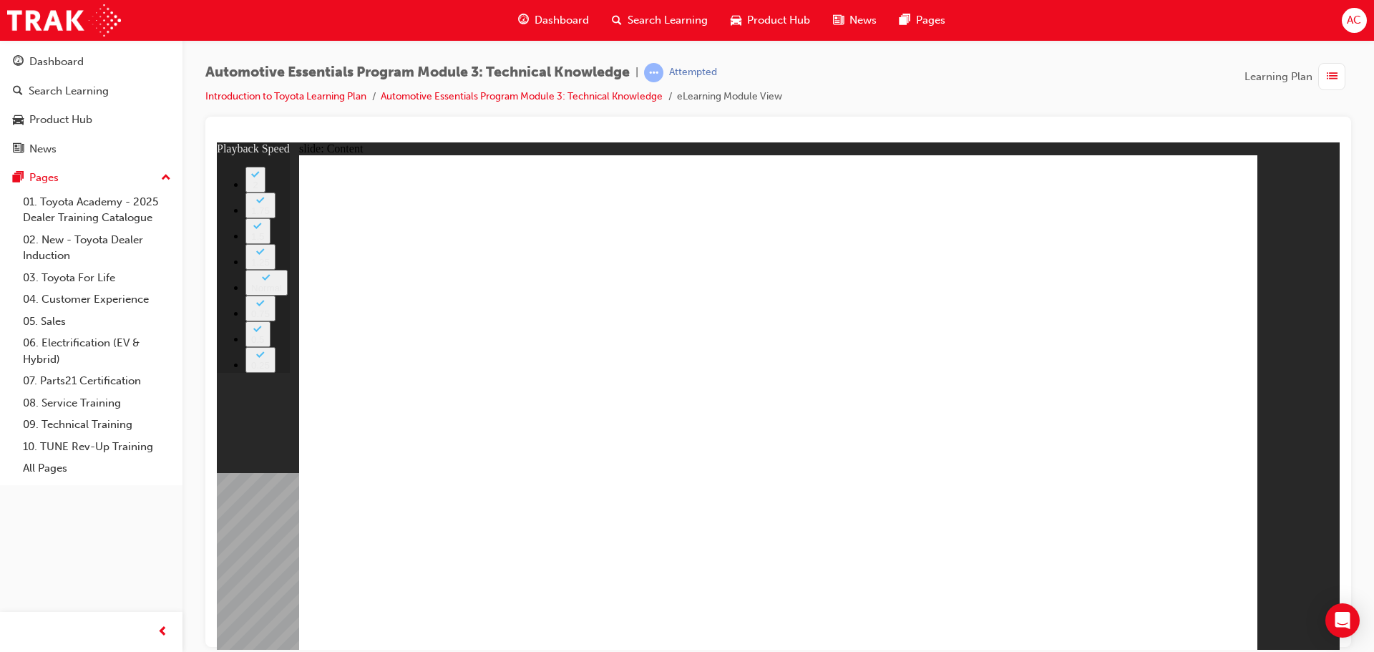
type input "7"
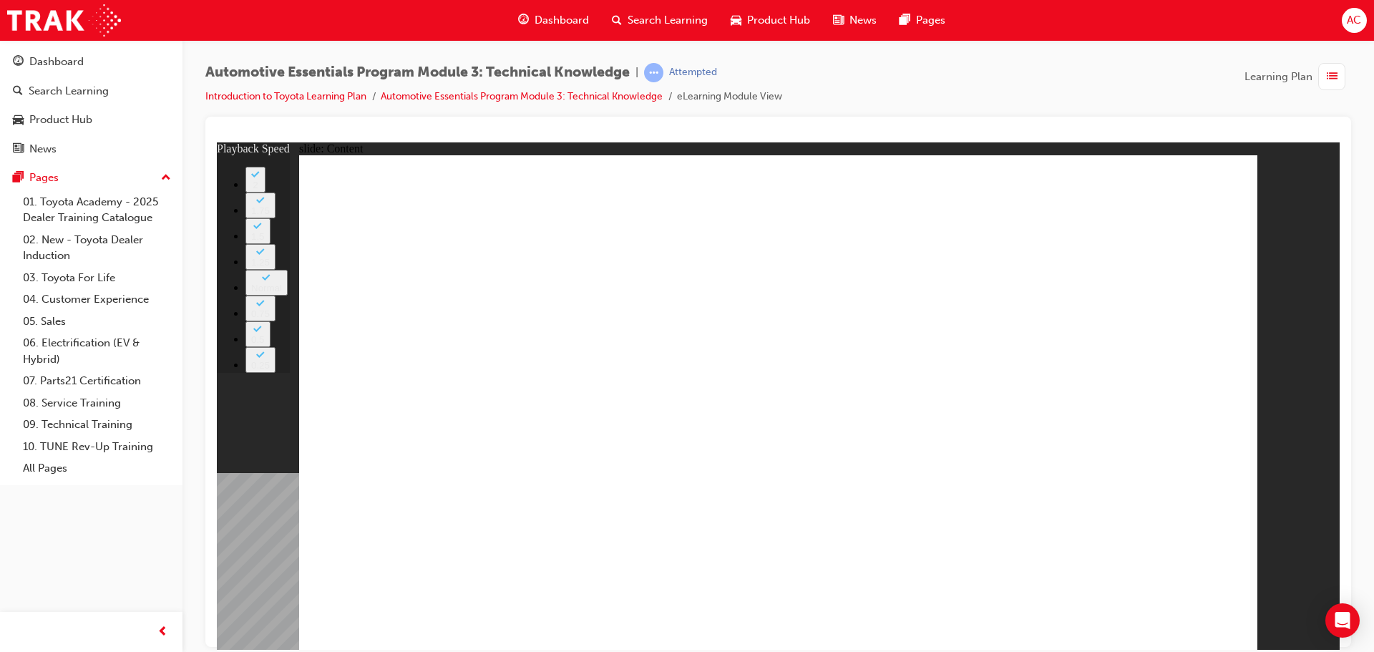
type input "2"
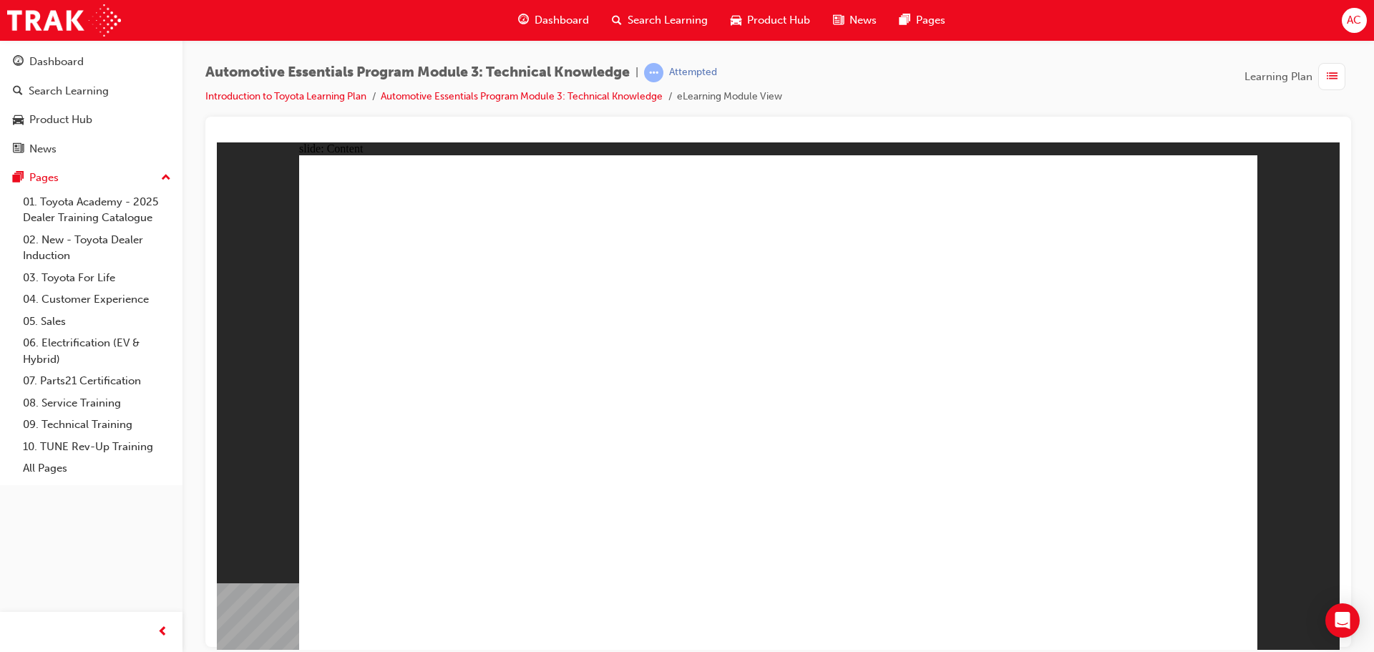
radio input "true"
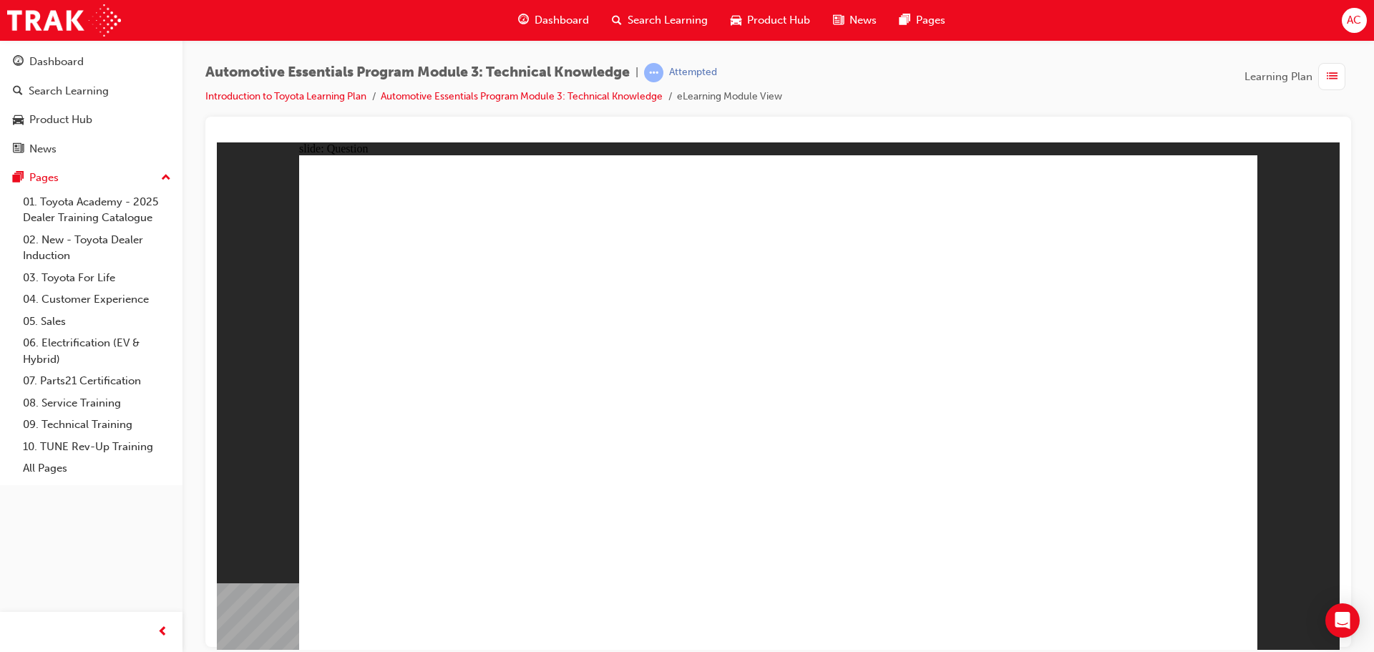
drag, startPoint x: 981, startPoint y: 428, endPoint x: 1001, endPoint y: 402, distance: 32.6
radio input "true"
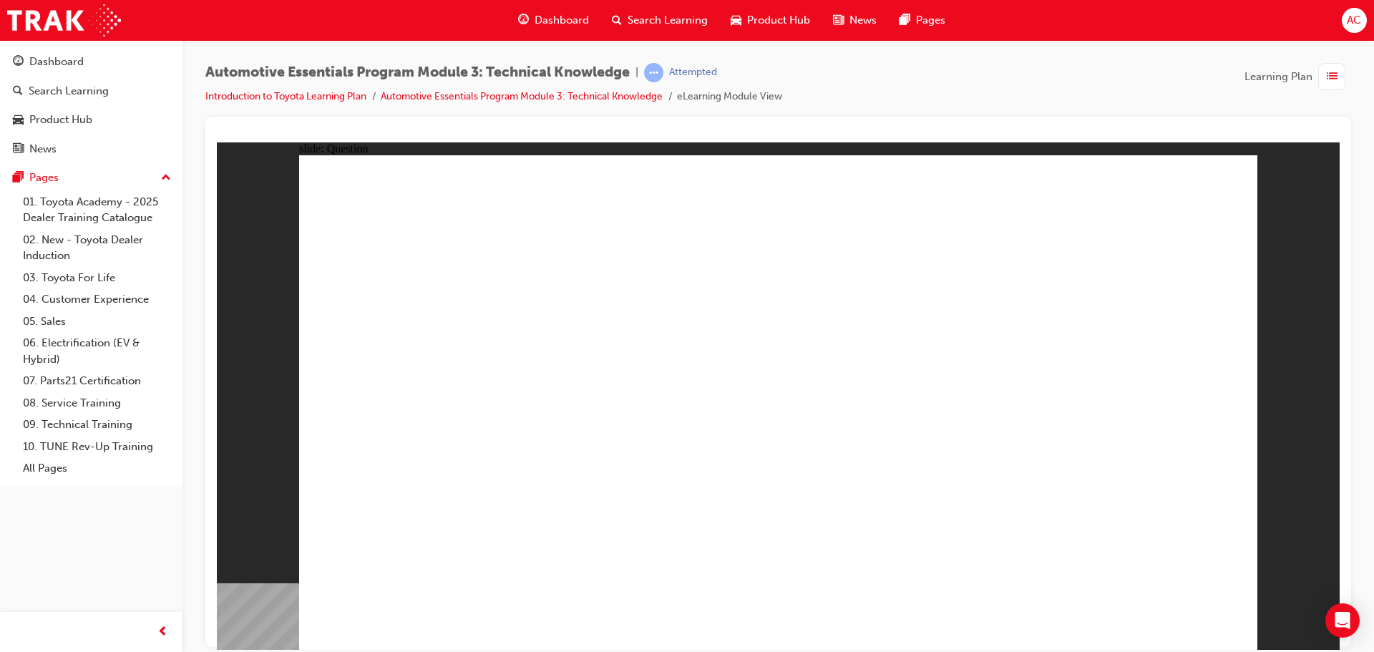
click at [566, 12] on span "Dashboard" at bounding box center [562, 20] width 54 height 16
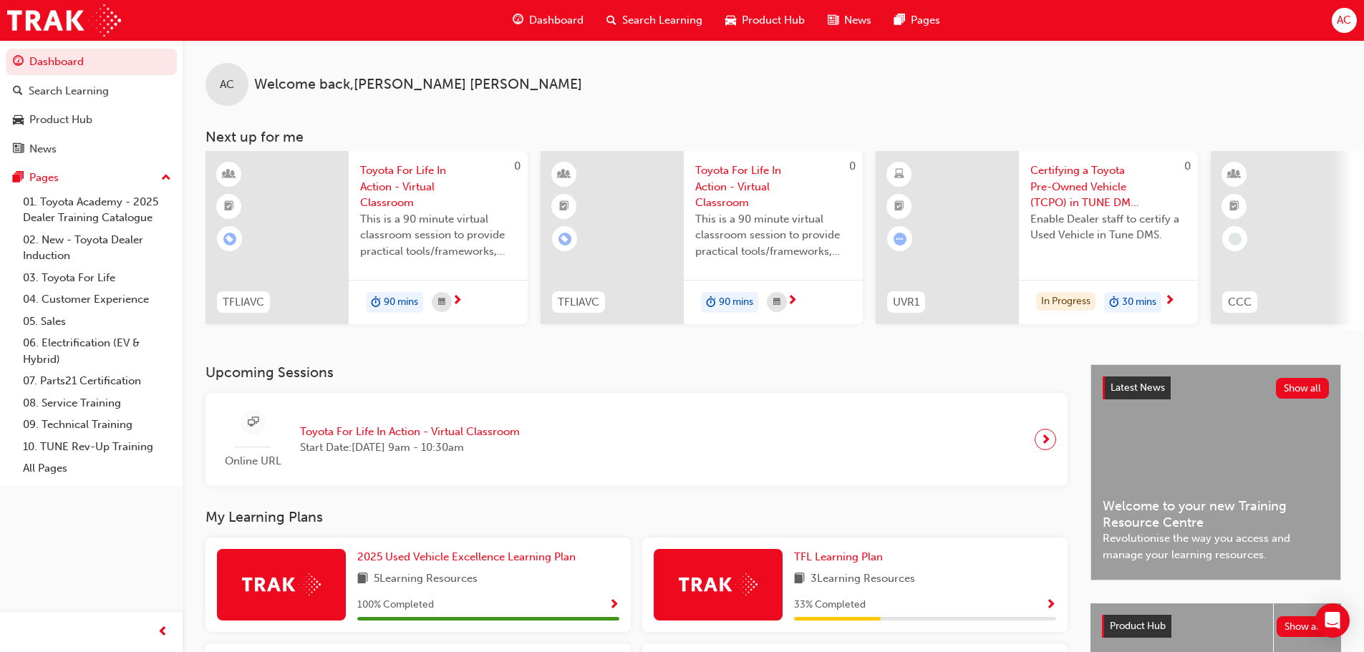
click at [884, 111] on div "AC Welcome back , [PERSON_NAME] Next up for me 0 TFLIAVC Toyota For Life In Act…" at bounding box center [773, 185] width 1181 height 290
click at [1088, 83] on div "AC Welcome back , [PERSON_NAME]" at bounding box center [773, 73] width 1181 height 66
